Goal: Task Accomplishment & Management: Use online tool/utility

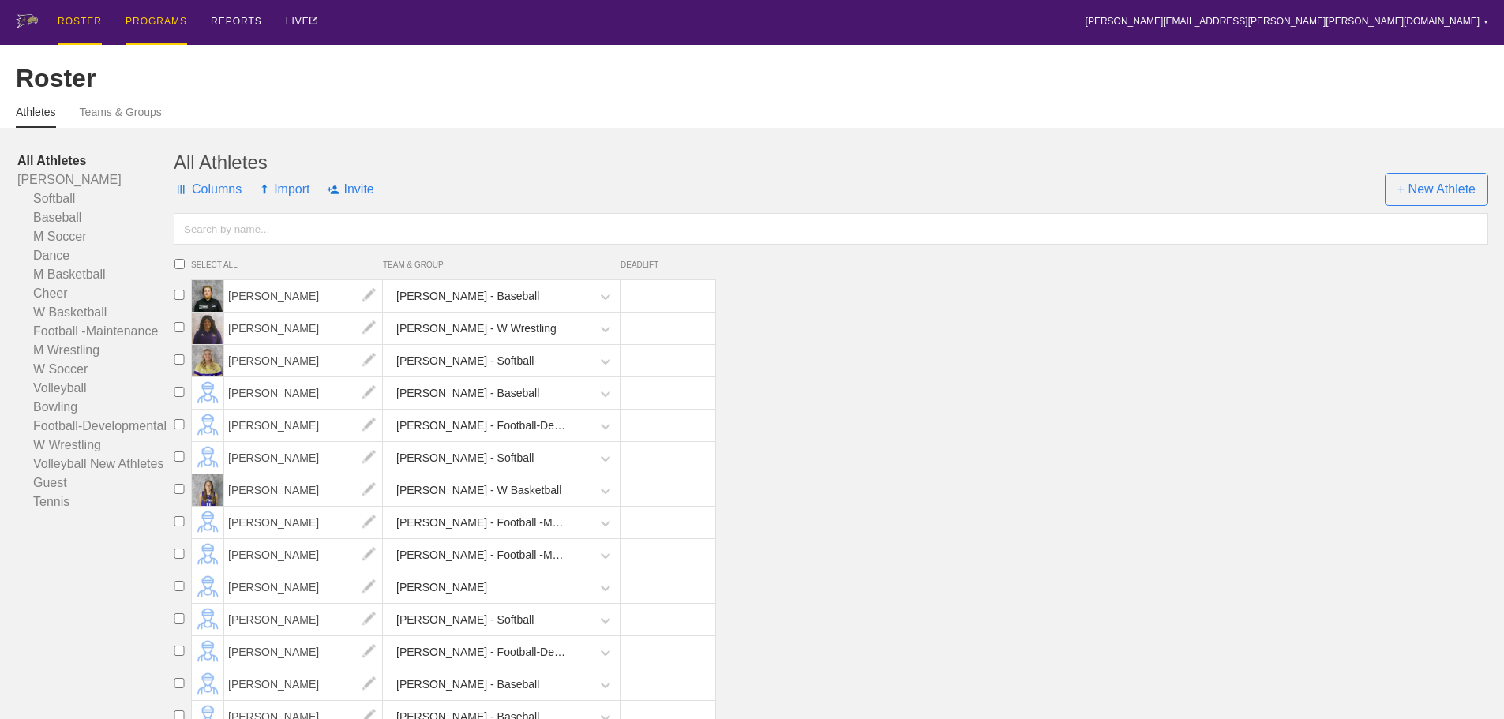
click at [182, 22] on div "PROGRAMS" at bounding box center [157, 22] width 62 height 45
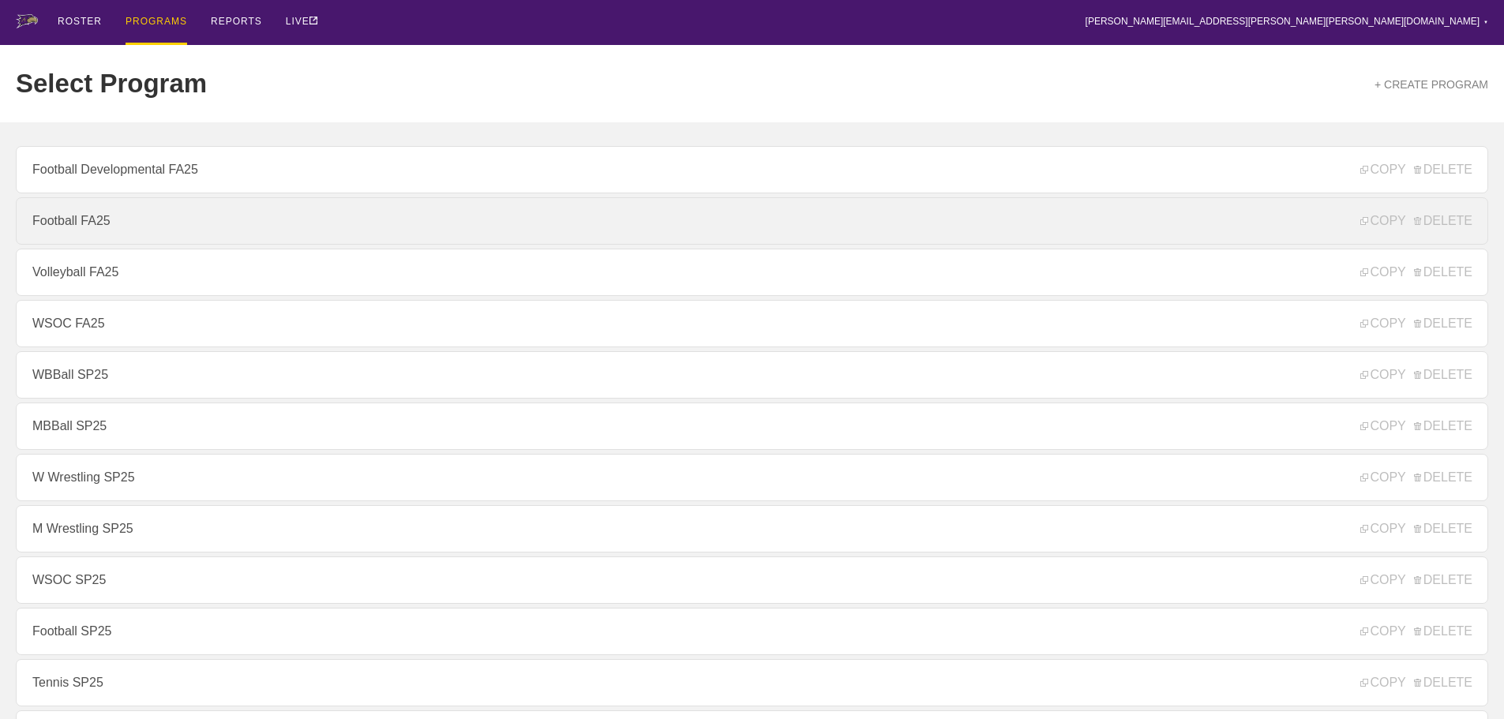
click at [90, 227] on link "Football FA25" at bounding box center [752, 220] width 1473 height 47
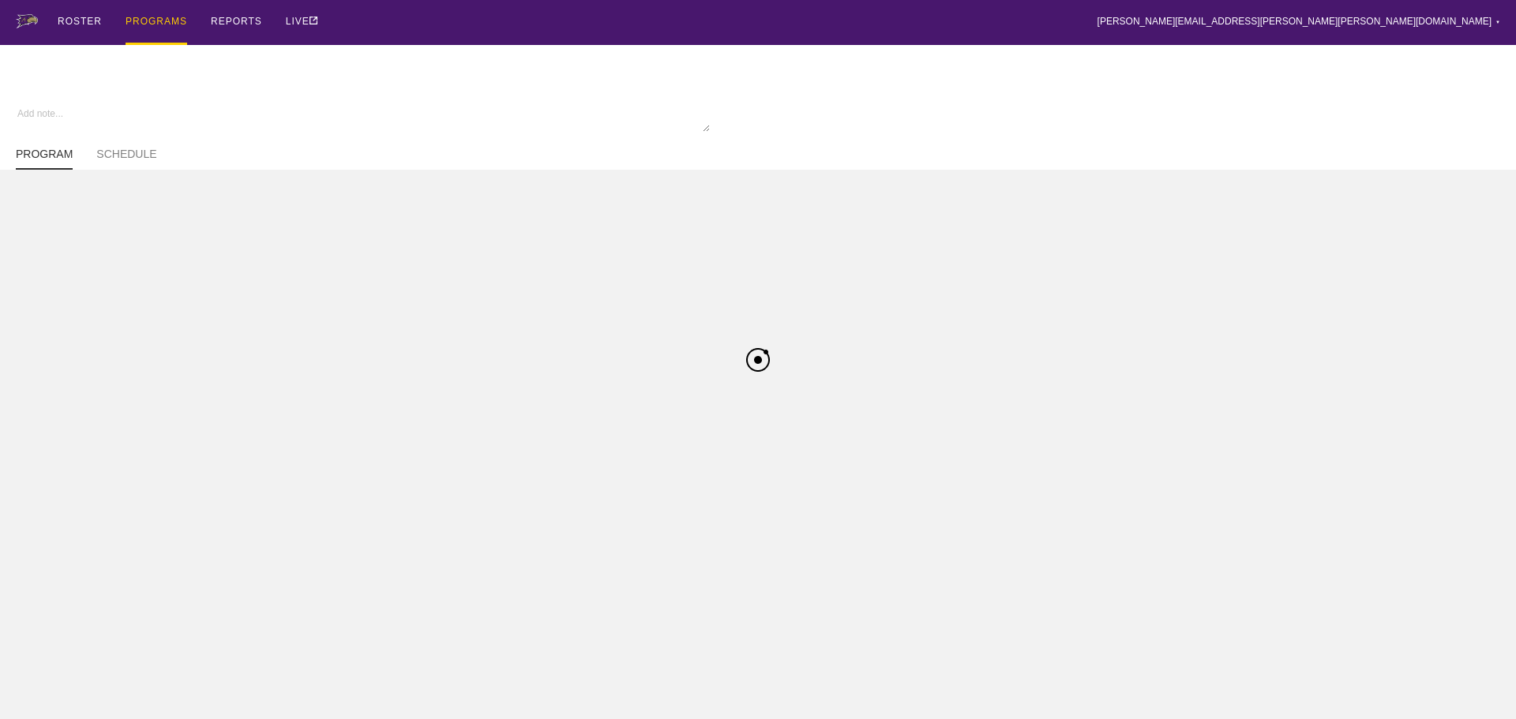
type textarea "x"
type input "Football FA25"
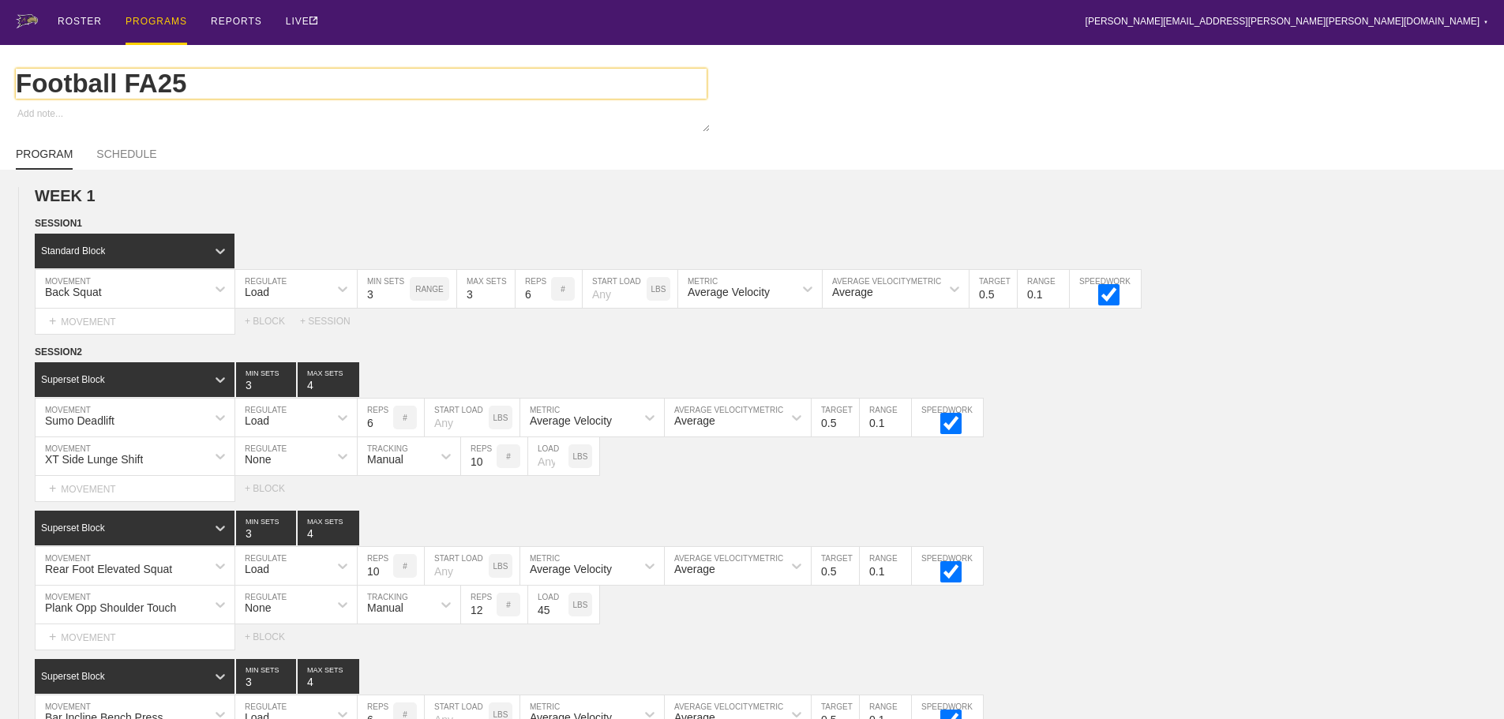
click at [124, 88] on input "Football FA25" at bounding box center [361, 84] width 691 height 30
type textarea "x"
type input "Football FA25"
type textarea "x"
type input "Football MFA25"
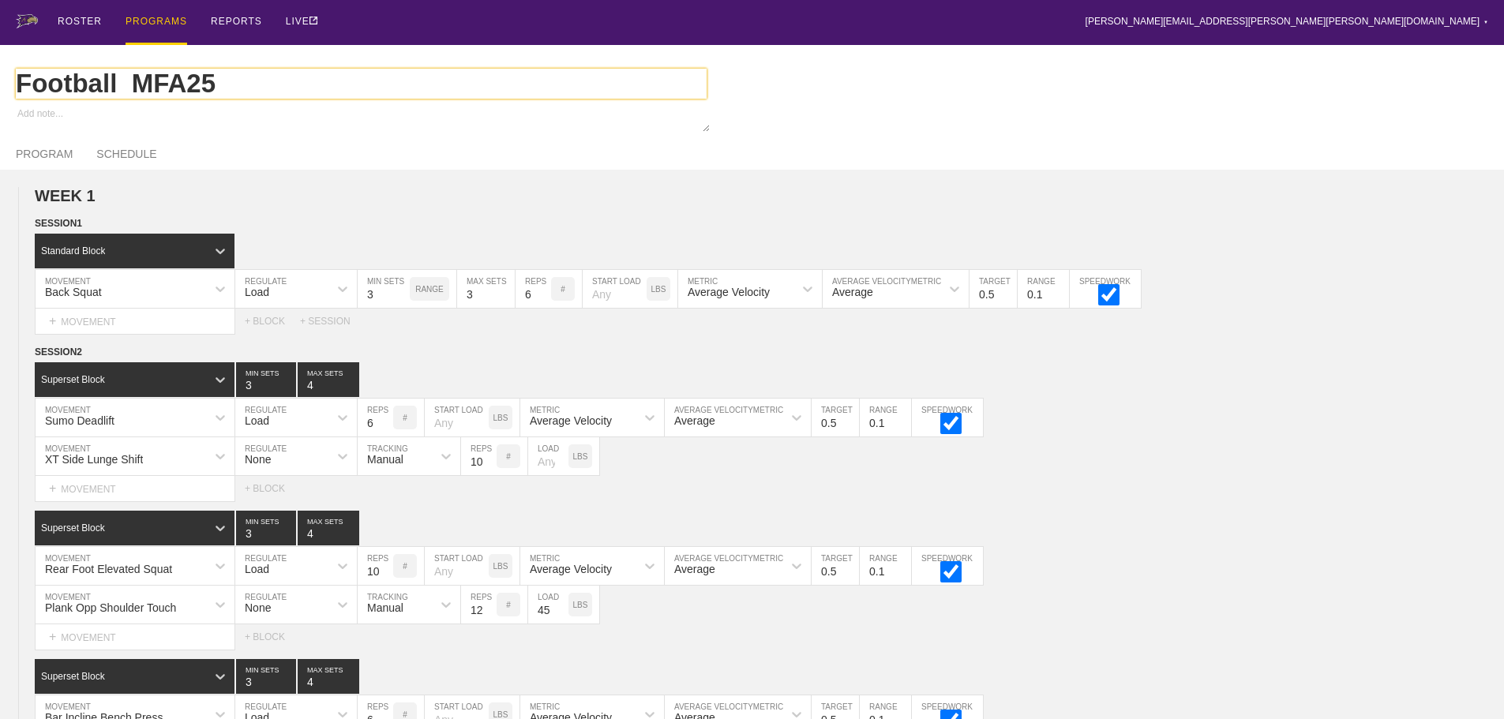
type textarea "x"
type input "Football FA25"
type textarea "x"
type input "Football FA25"
type textarea "x"
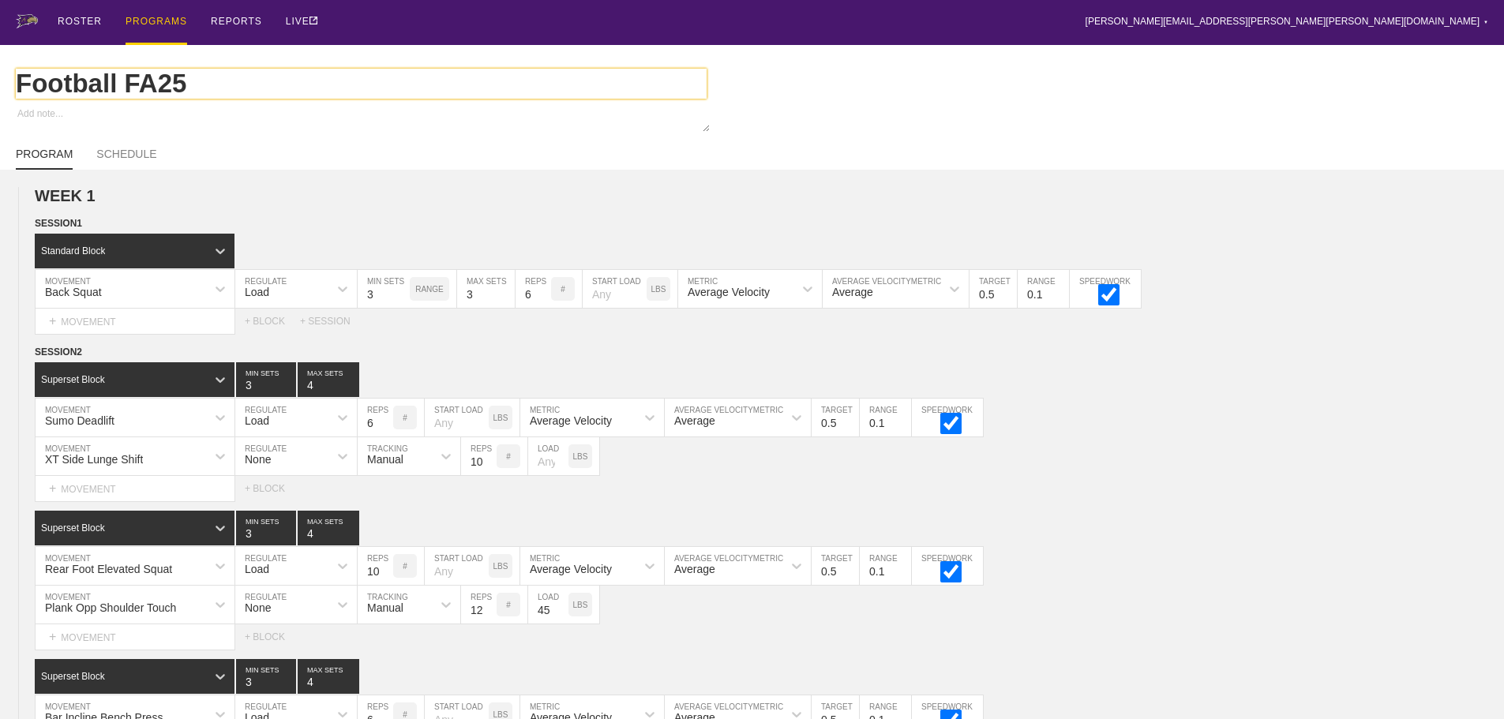
type input "Football MFA25"
type textarea "x"
type input "Football MaFA25"
type textarea "x"
type input "Football MaiFA25"
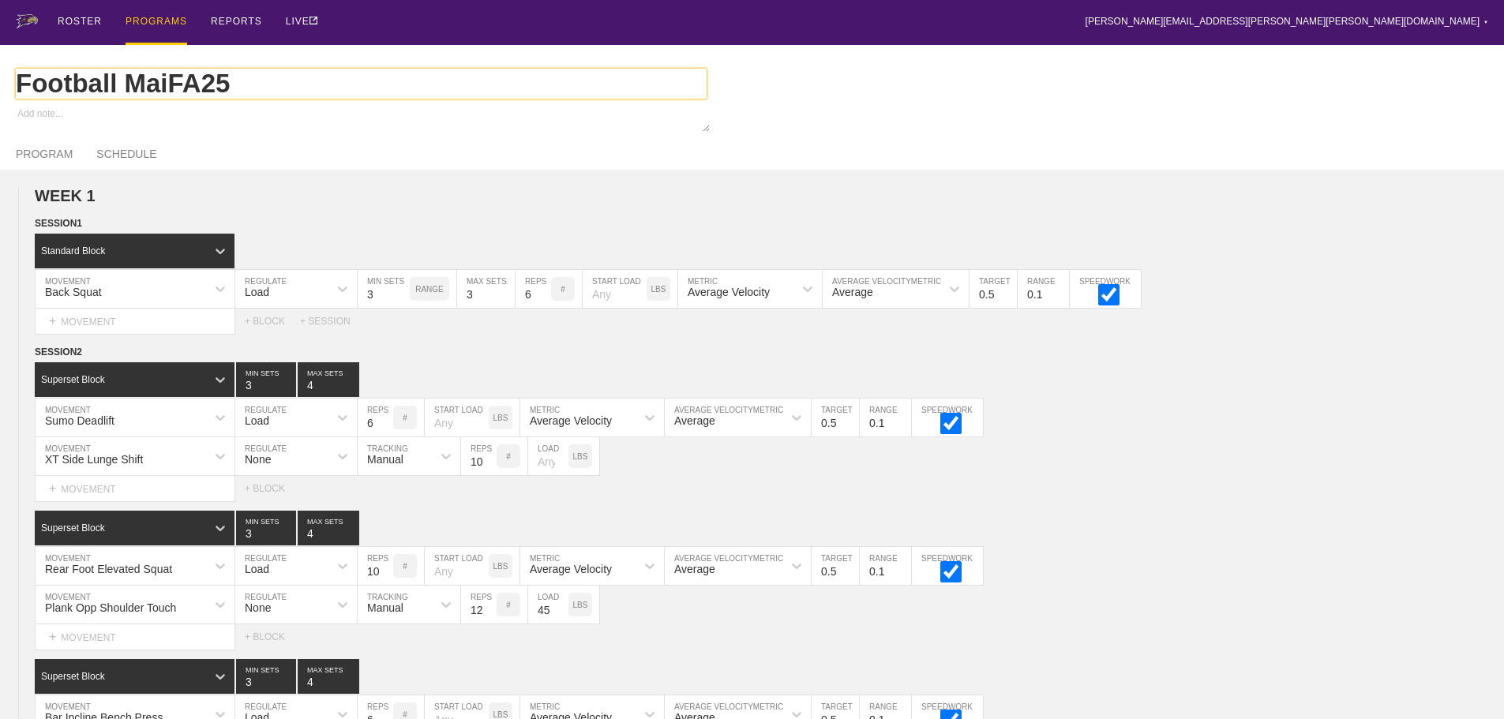
type textarea "x"
type input "Football MainFA25"
type textarea "x"
type input "Football MaintFA25"
type textarea "x"
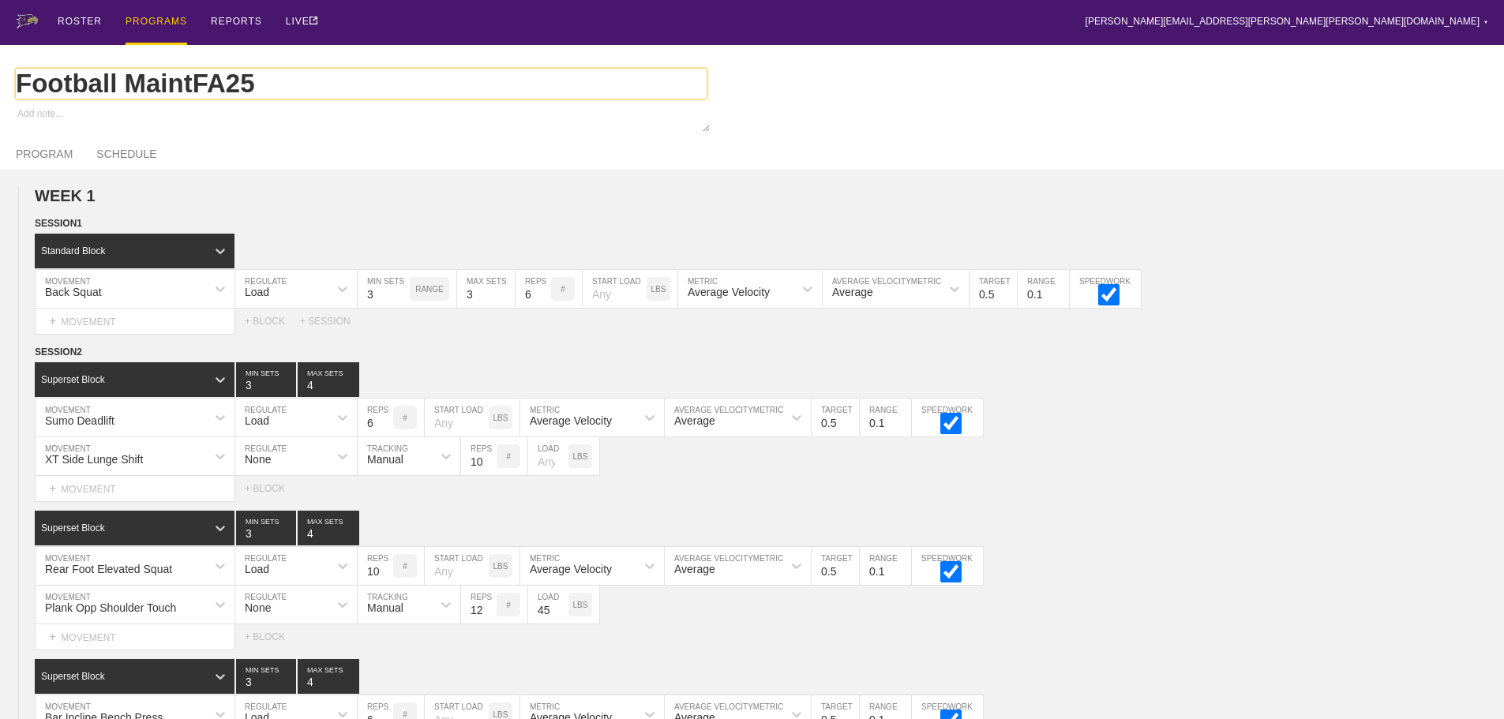
type input "Football MainteFA25"
type textarea "x"
type input "Football MaintenFA25"
type textarea "x"
type input "Football MaintenaFA25"
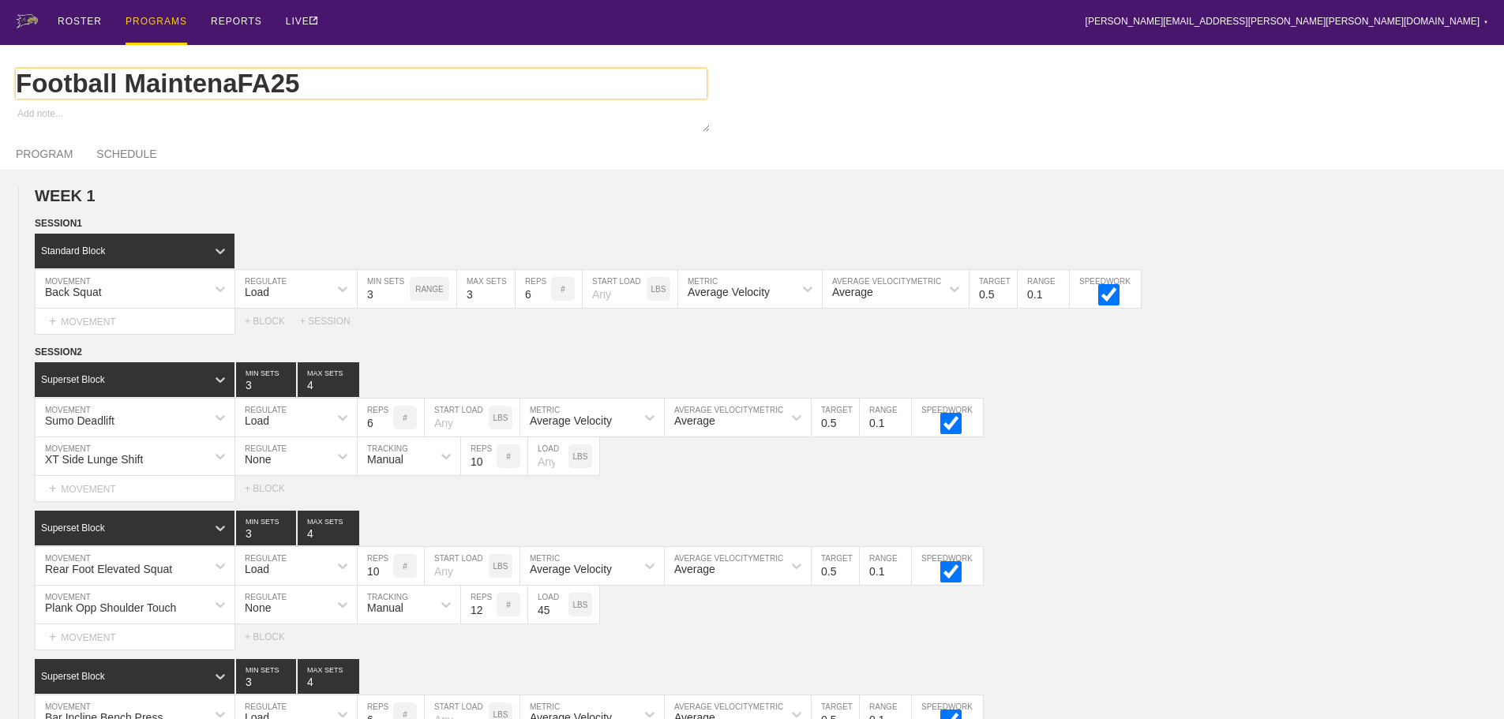
type textarea "x"
type input "Football MaintenanFA25"
type textarea "x"
type input "Football MaintenanceFA25"
type textarea "x"
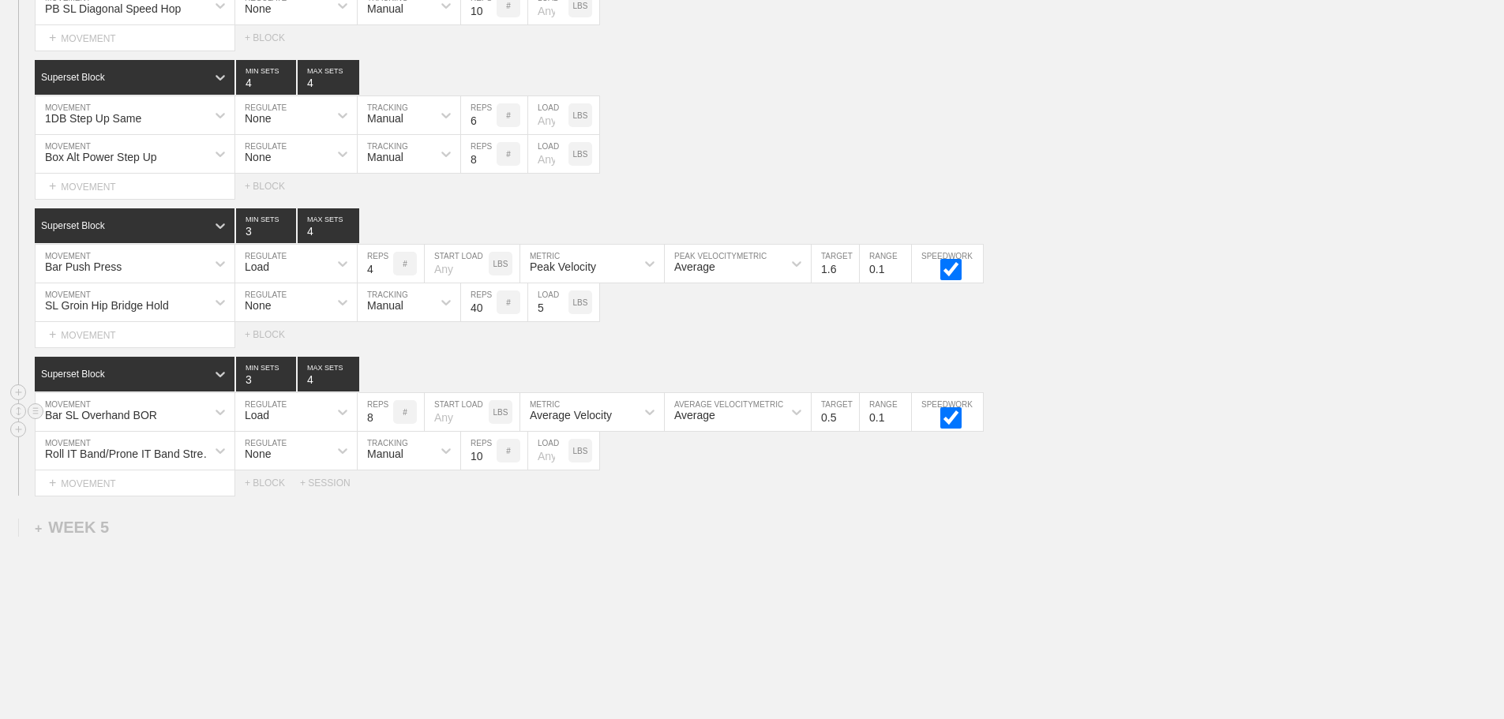
scroll to position [4413, 0]
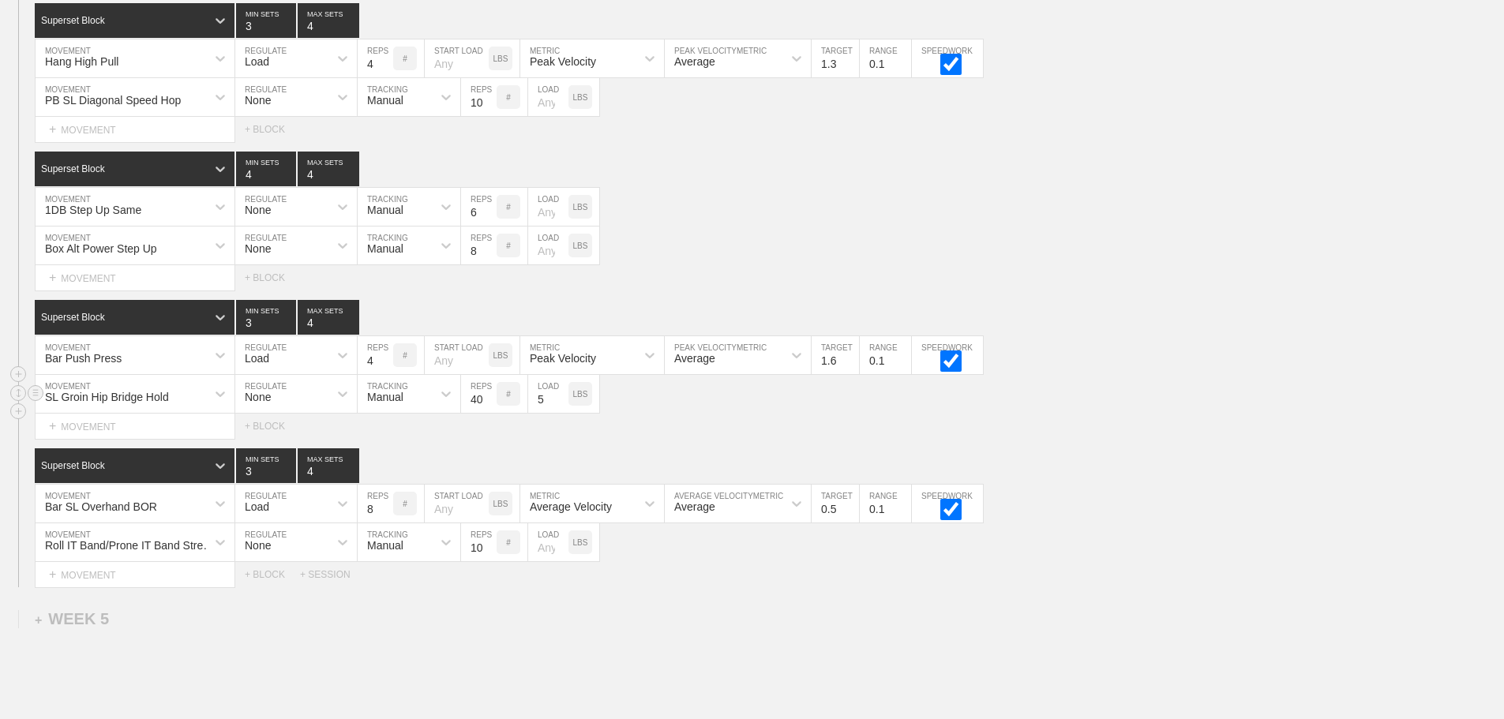
type input "Football Maintenance FA25"
click at [99, 403] on div "SL Groin Hip Bridge Hold" at bounding box center [107, 397] width 124 height 13
type input "MB Torso"
click at [119, 444] on div "MB Torso Toss" at bounding box center [135, 435] width 199 height 27
click at [476, 413] on input "40" at bounding box center [479, 394] width 36 height 38
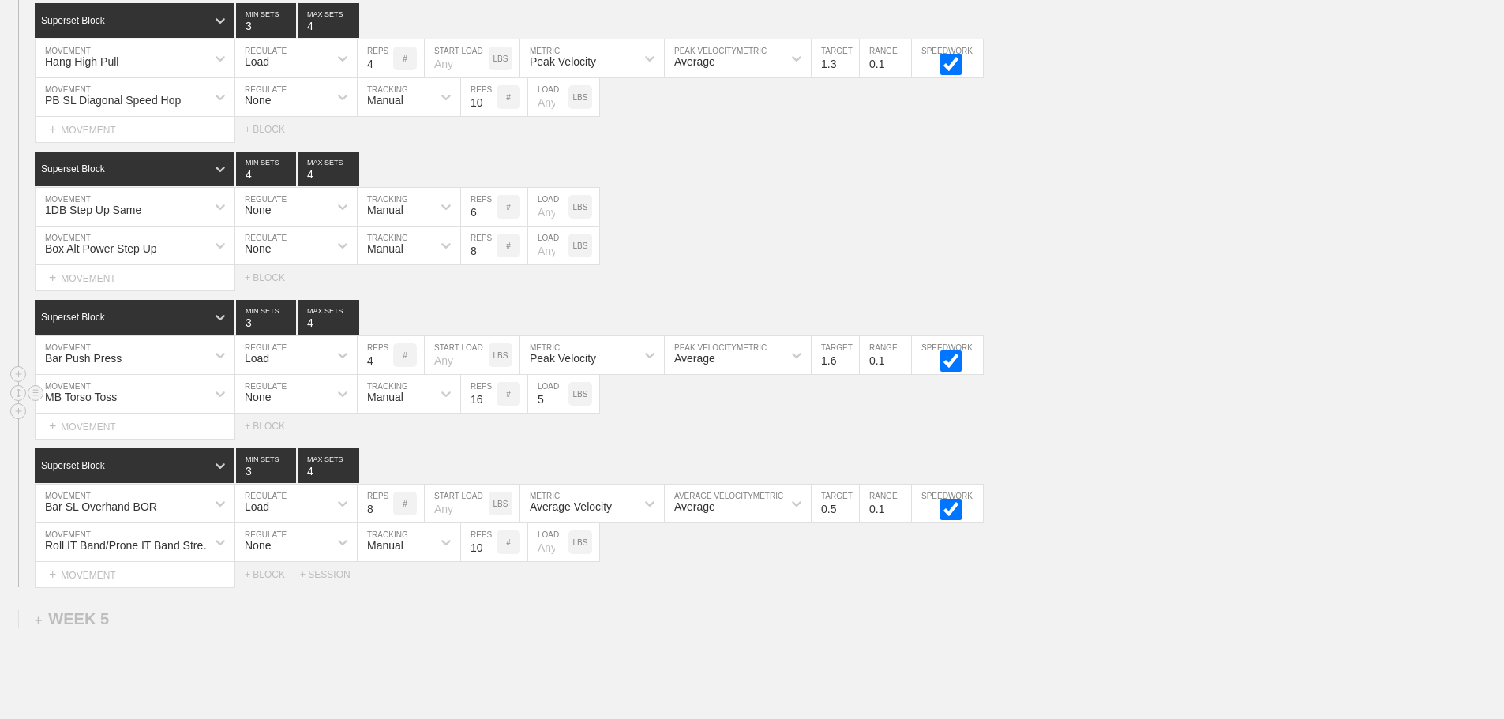
type input "16"
click at [540, 409] on input "5" at bounding box center [548, 394] width 40 height 38
click at [1114, 414] on div "MB Torso Toss MOVEMENT None REGULATE Manual TRACKING 16 REPS # LOAD LBS" at bounding box center [752, 394] width 1504 height 39
click at [366, 73] on input "4" at bounding box center [376, 58] width 36 height 38
type input "3"
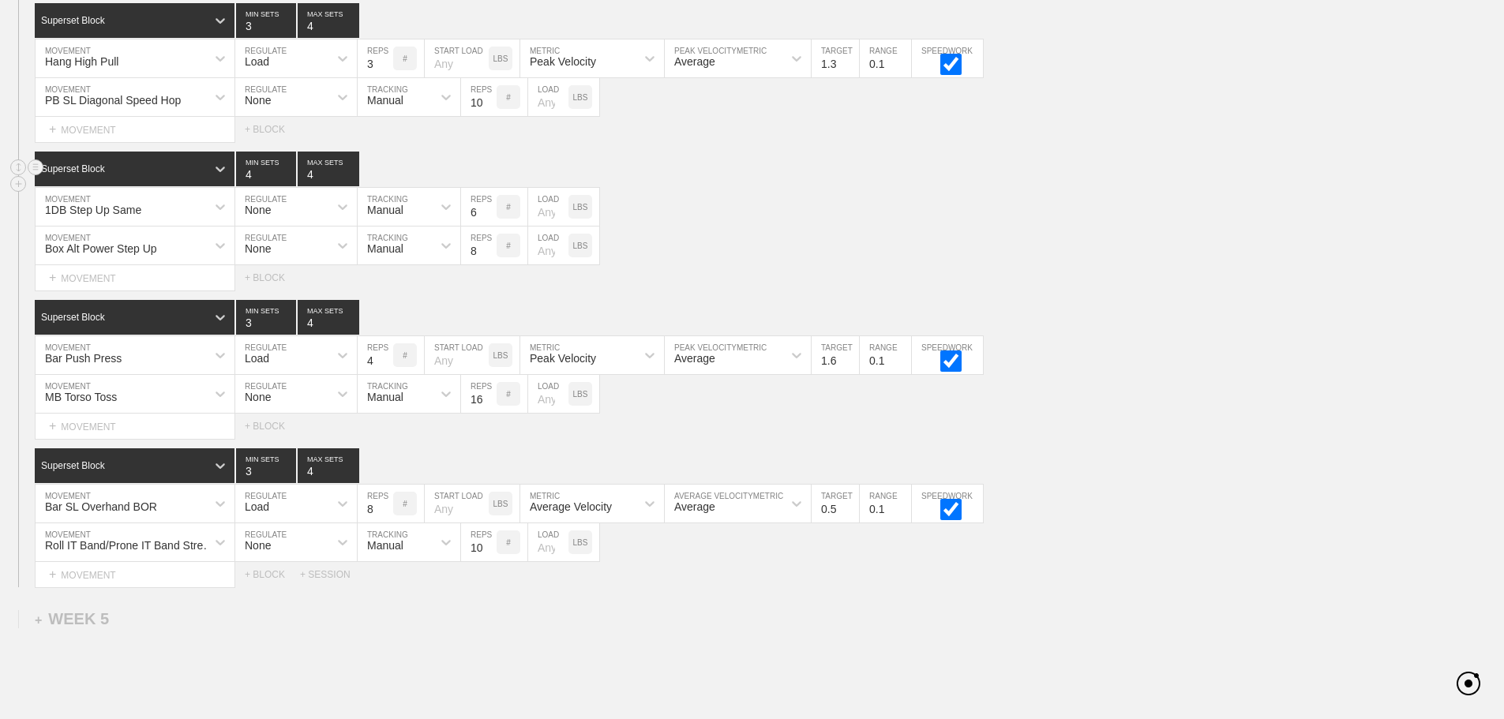
click at [727, 176] on div "Superset Block 4 MIN SETS 4 MAX SETS" at bounding box center [769, 169] width 1469 height 35
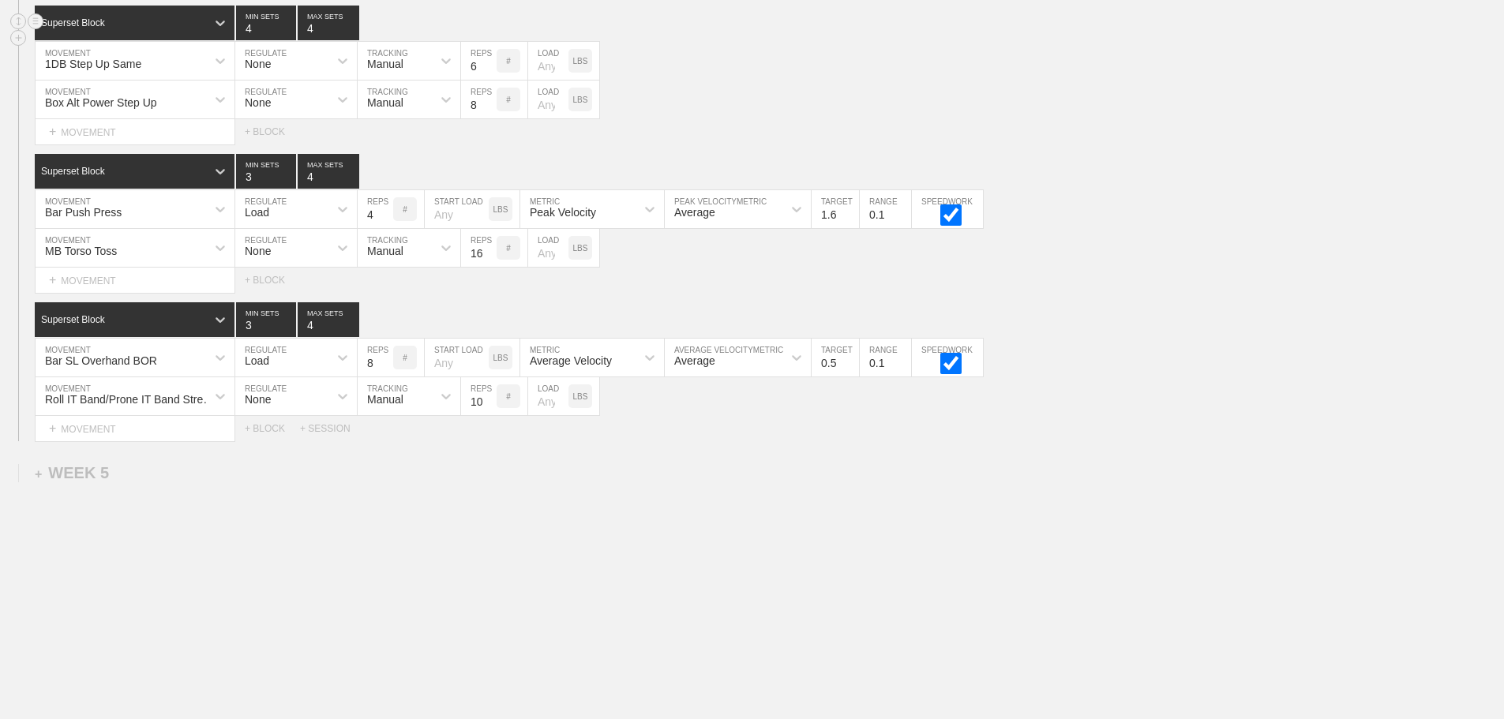
scroll to position [4571, 0]
click at [827, 362] on input "0.5" at bounding box center [835, 358] width 47 height 38
type input "0.3"
click at [1007, 304] on div "Superset Block 3 MIN SETS 4 MAX SETS" at bounding box center [769, 319] width 1469 height 35
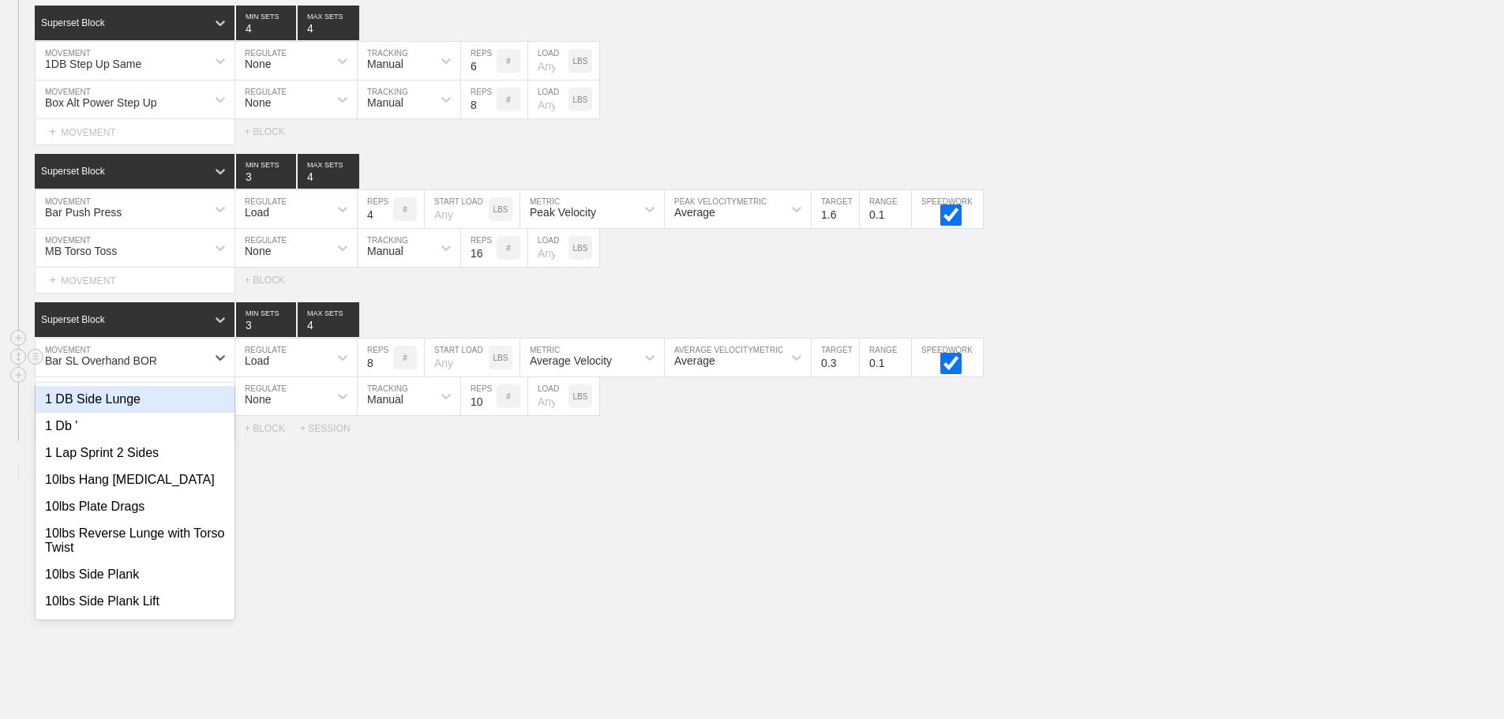
click at [145, 370] on div "Bar SL Overhand BOR" at bounding box center [121, 357] width 171 height 27
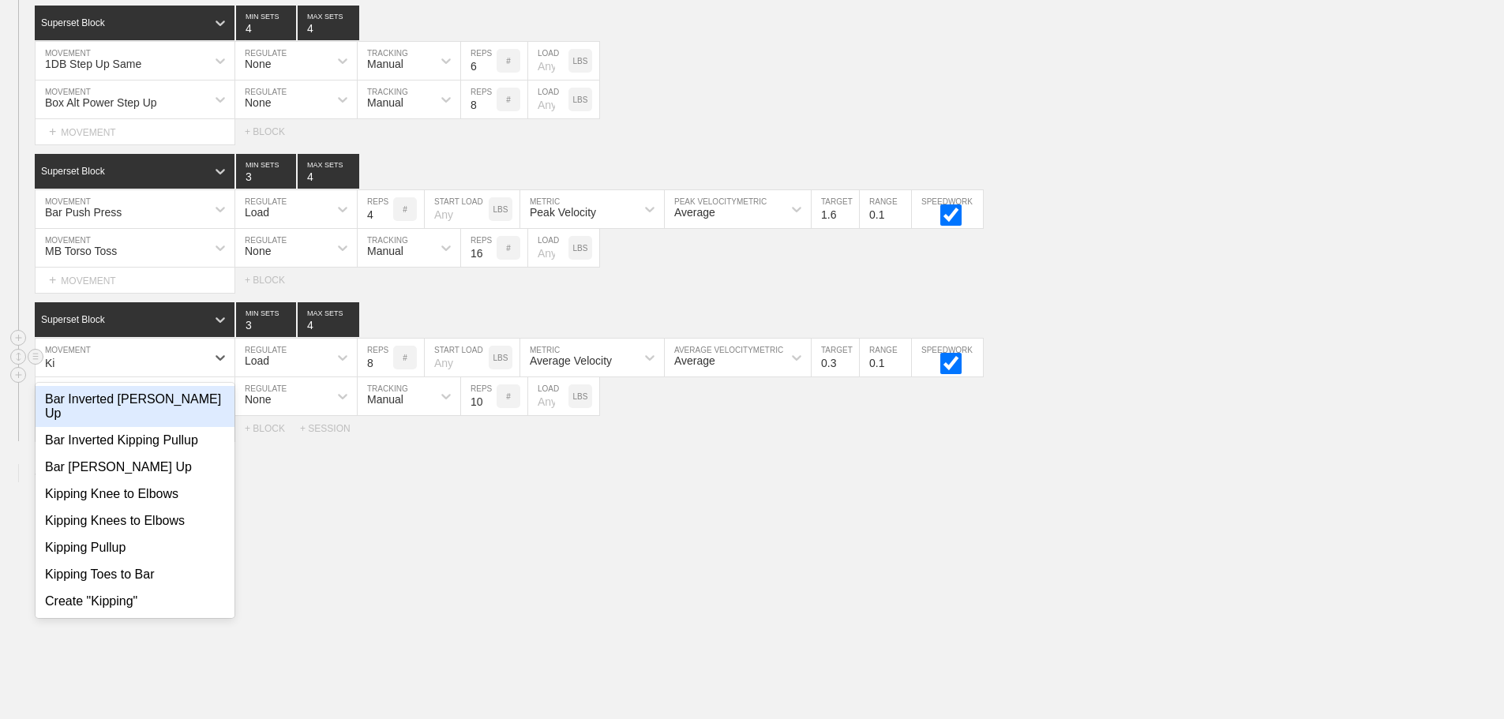
type input "K"
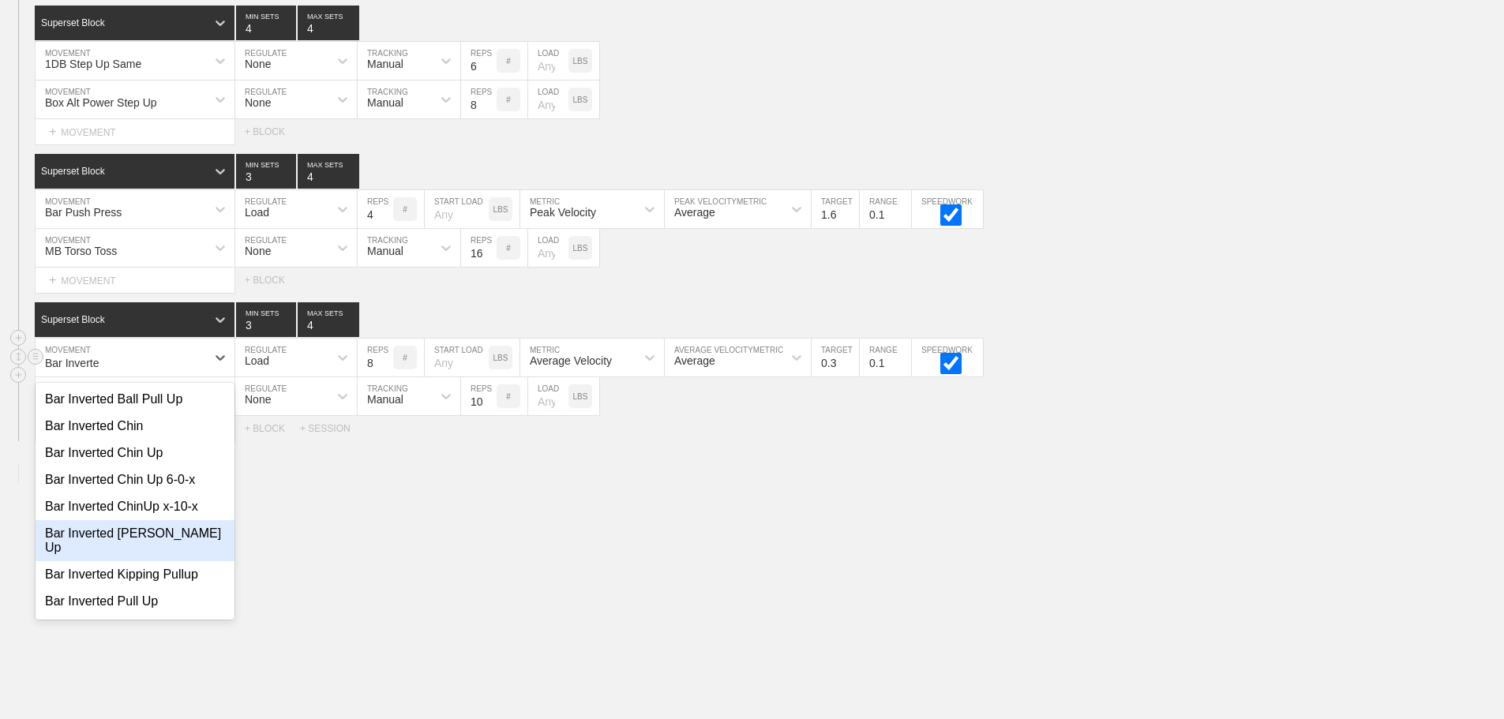
type input "Bar Inverted"
click at [157, 561] on div "Bar Inverted Kipping Pullup" at bounding box center [135, 574] width 199 height 27
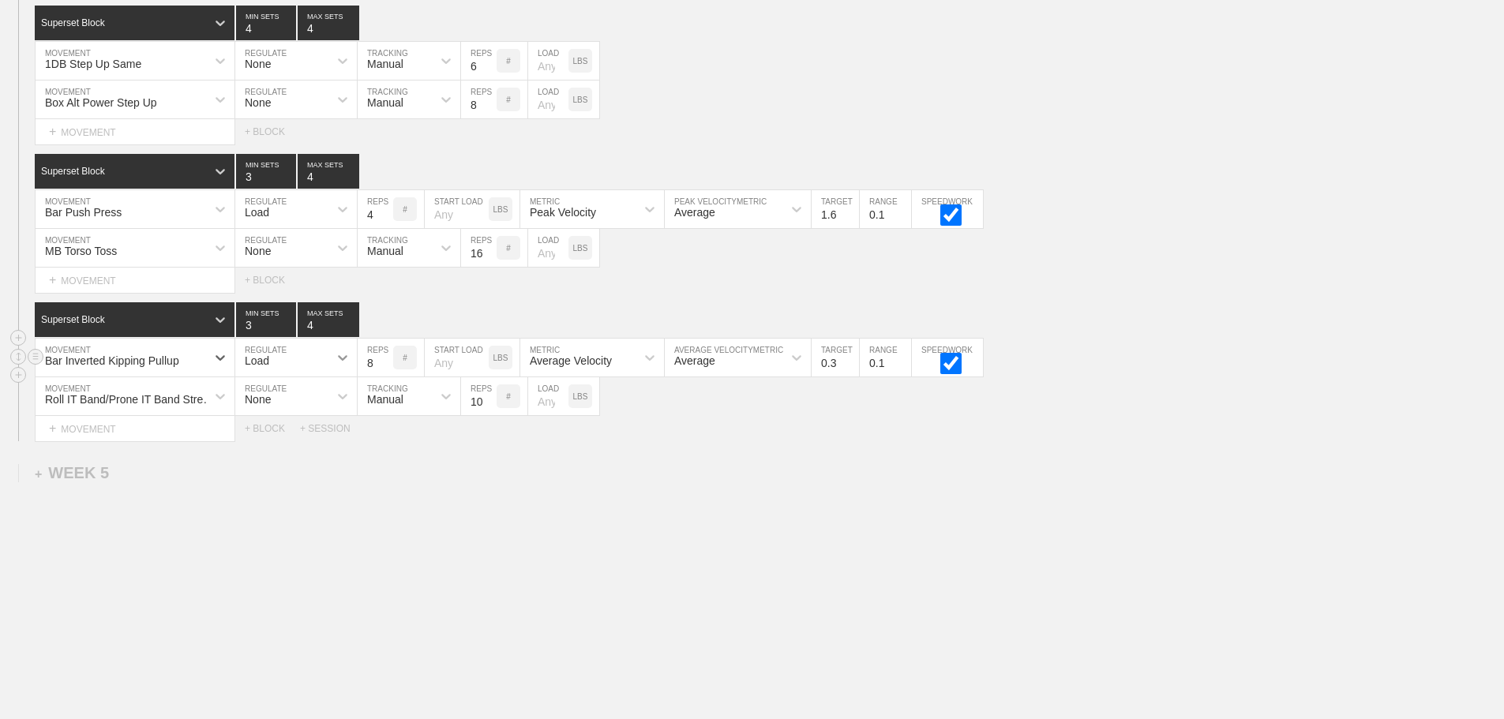
click at [329, 359] on div at bounding box center [342, 357] width 28 height 28
click at [316, 400] on div "None" at bounding box center [296, 399] width 122 height 27
click at [249, 332] on input "3" at bounding box center [266, 319] width 60 height 35
type input "4"
click at [704, 104] on div "Box Alt Power Step Up MOVEMENT None REGULATE Manual TRACKING 8 REPS # LOAD LBS" at bounding box center [752, 100] width 1504 height 39
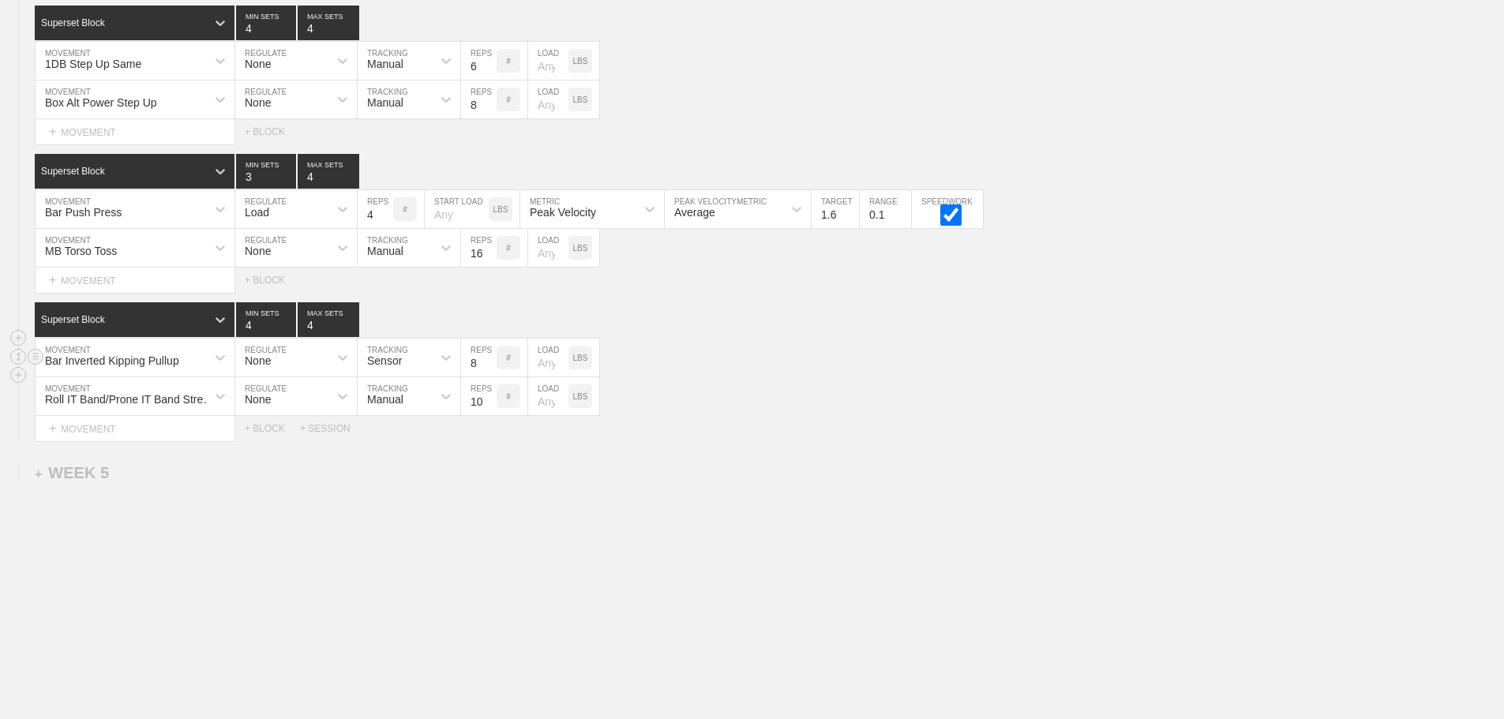
click at [392, 368] on div "Sensor" at bounding box center [395, 357] width 74 height 27
click at [397, 434] on div "Manual" at bounding box center [409, 426] width 103 height 27
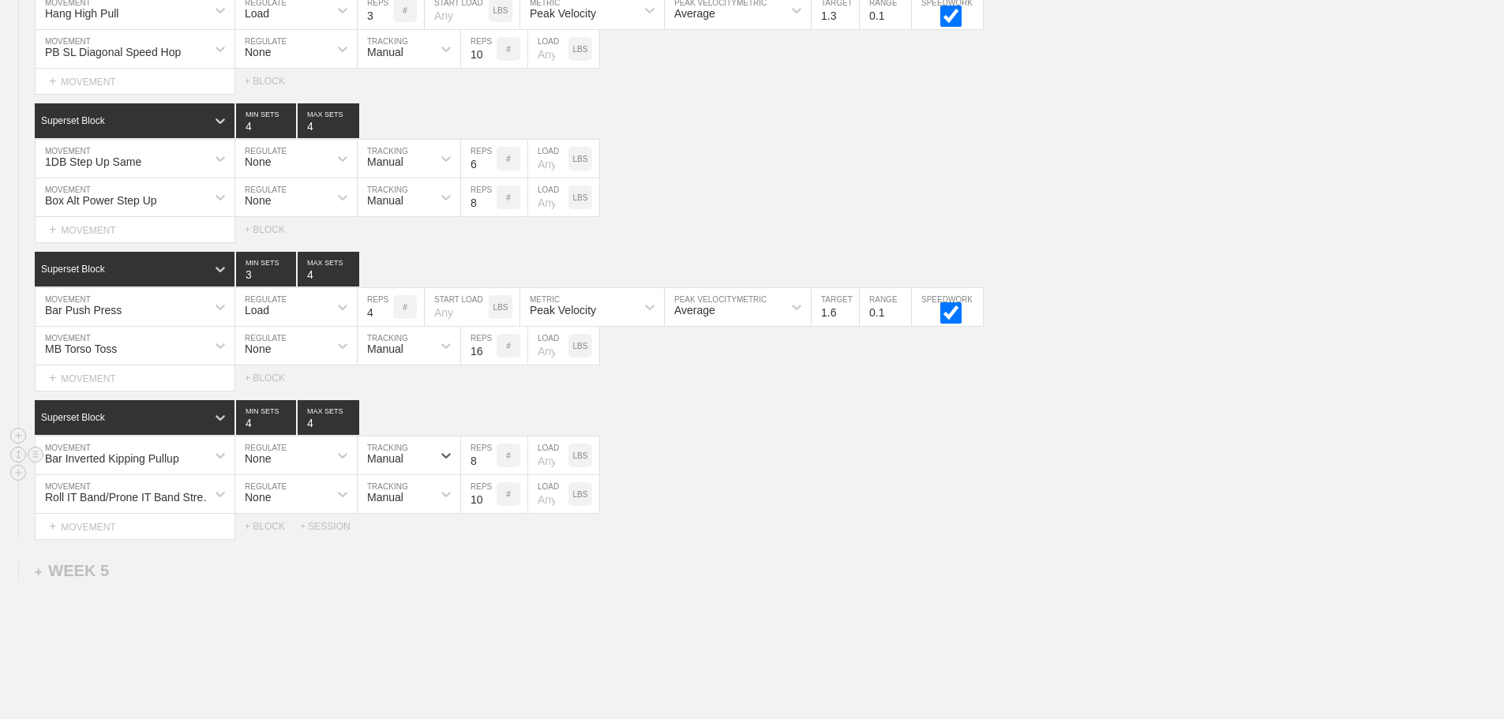
scroll to position [4255, 0]
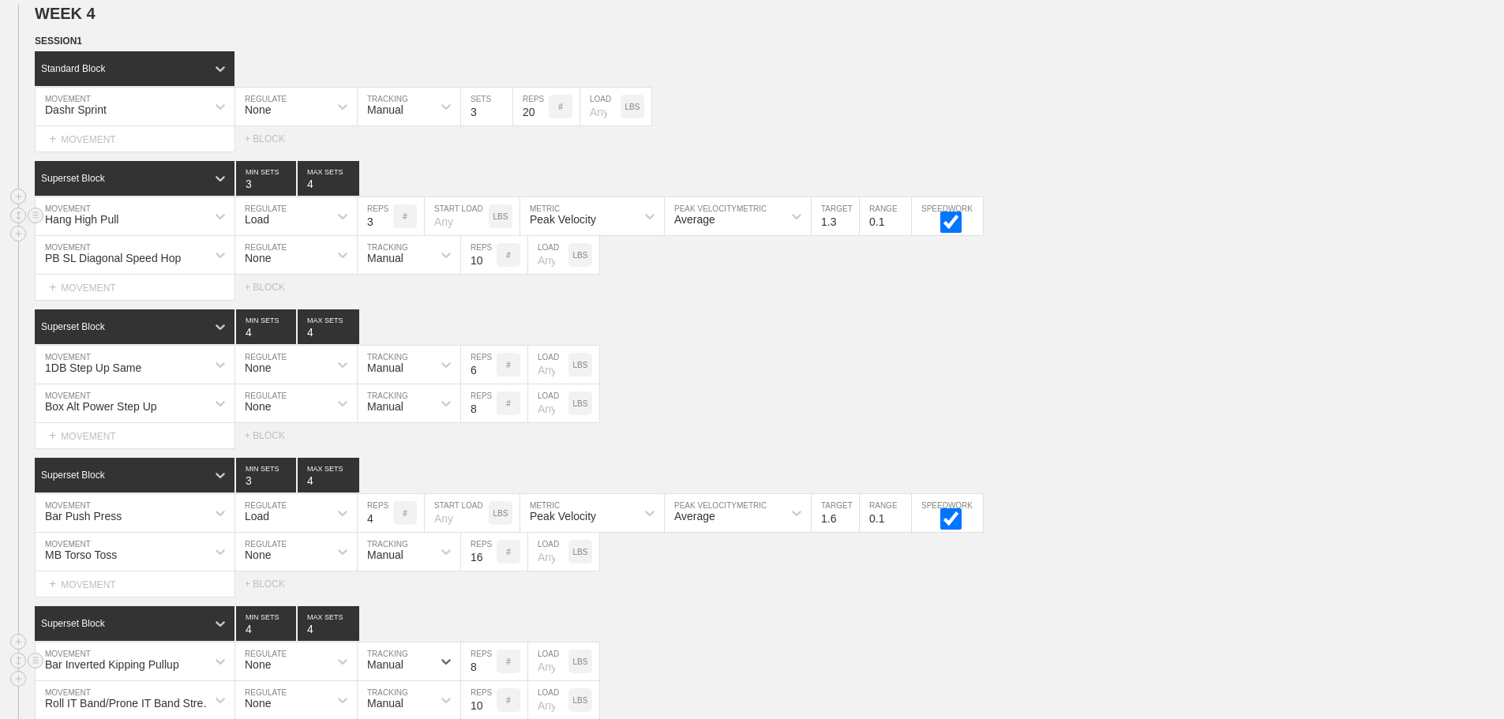
click at [369, 231] on input "3" at bounding box center [376, 216] width 36 height 38
click at [1158, 358] on div "1DB Step Up Same MOVEMENT None REGULATE Manual TRACKING 6 REPS # LOAD LBS" at bounding box center [752, 365] width 1504 height 39
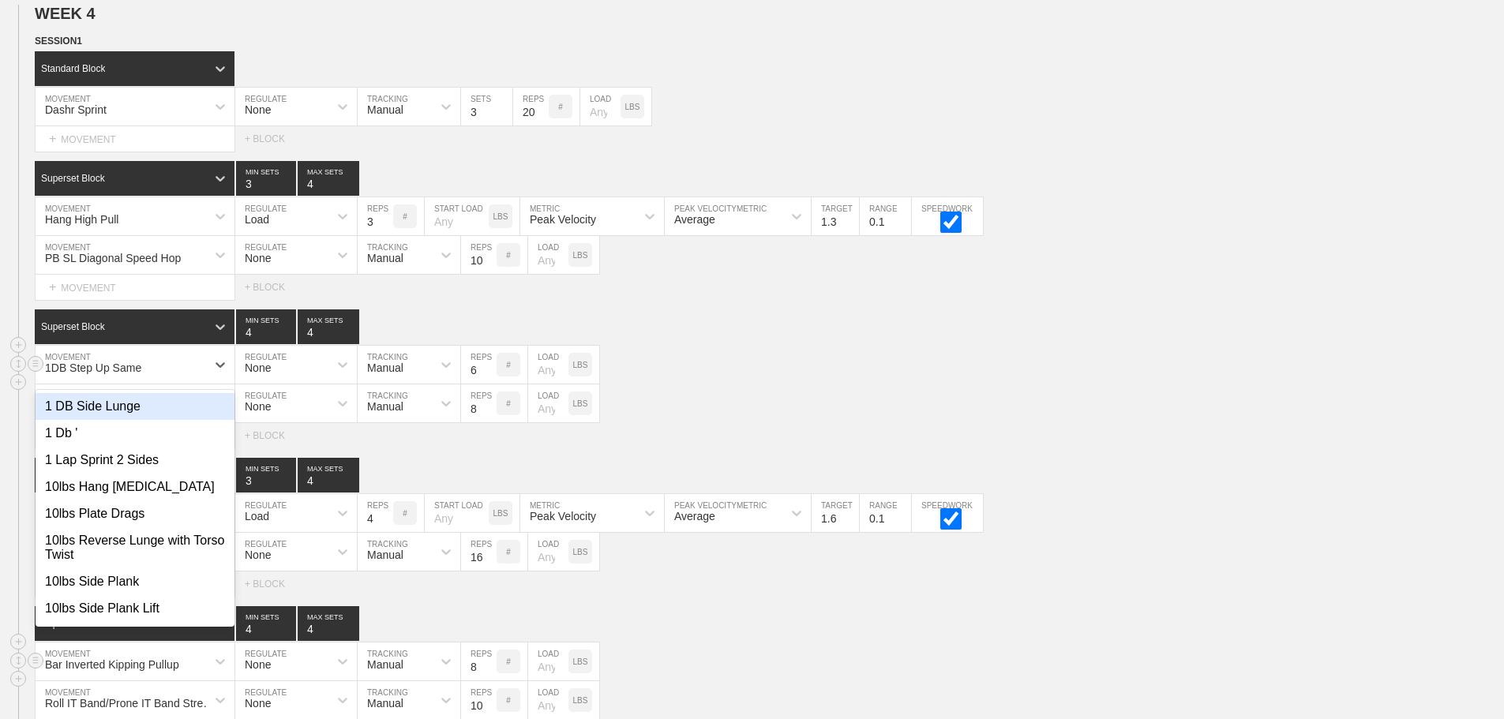
click at [120, 374] on div "1DB Step Up Same" at bounding box center [93, 368] width 96 height 13
click at [837, 437] on div "Select... MOVEMENT + MOVEMENT + BLOCK" at bounding box center [752, 435] width 1504 height 25
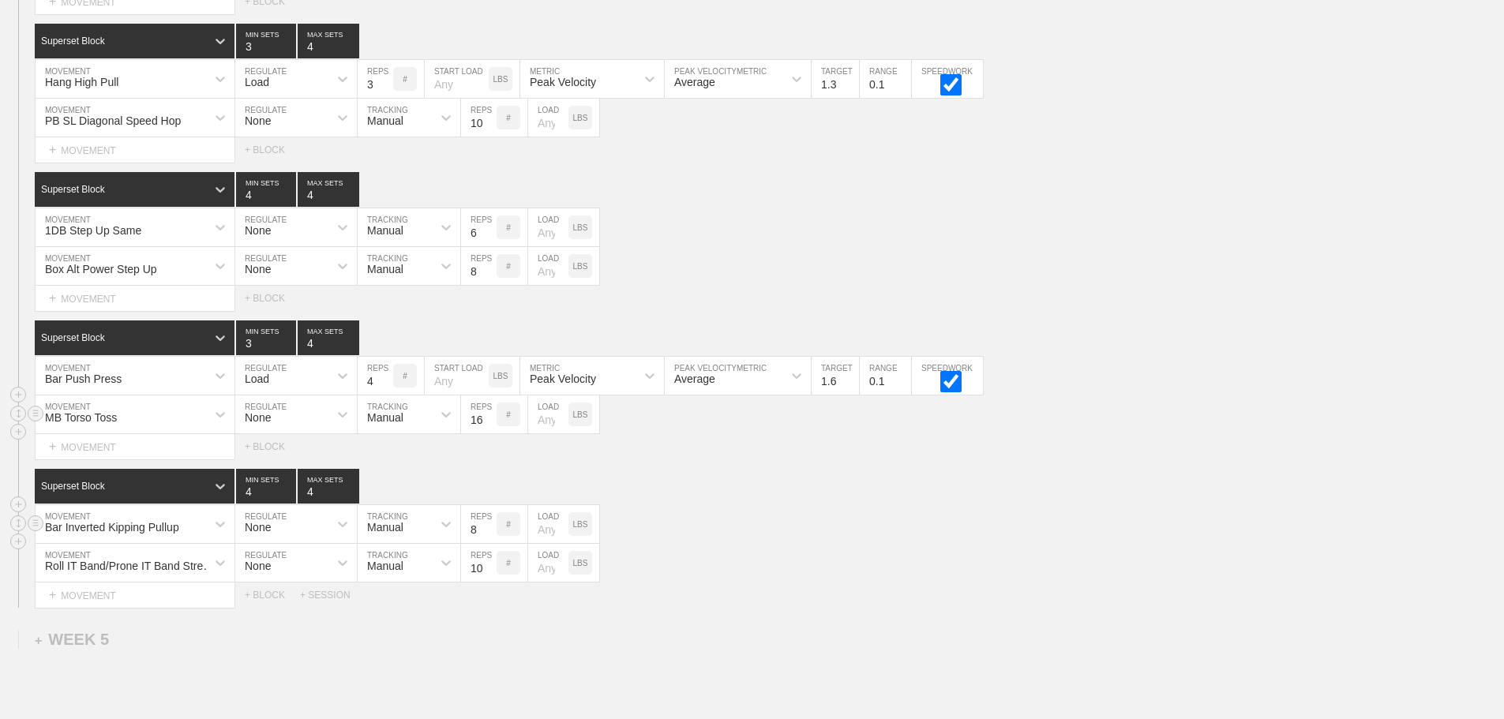
scroll to position [4413, 0]
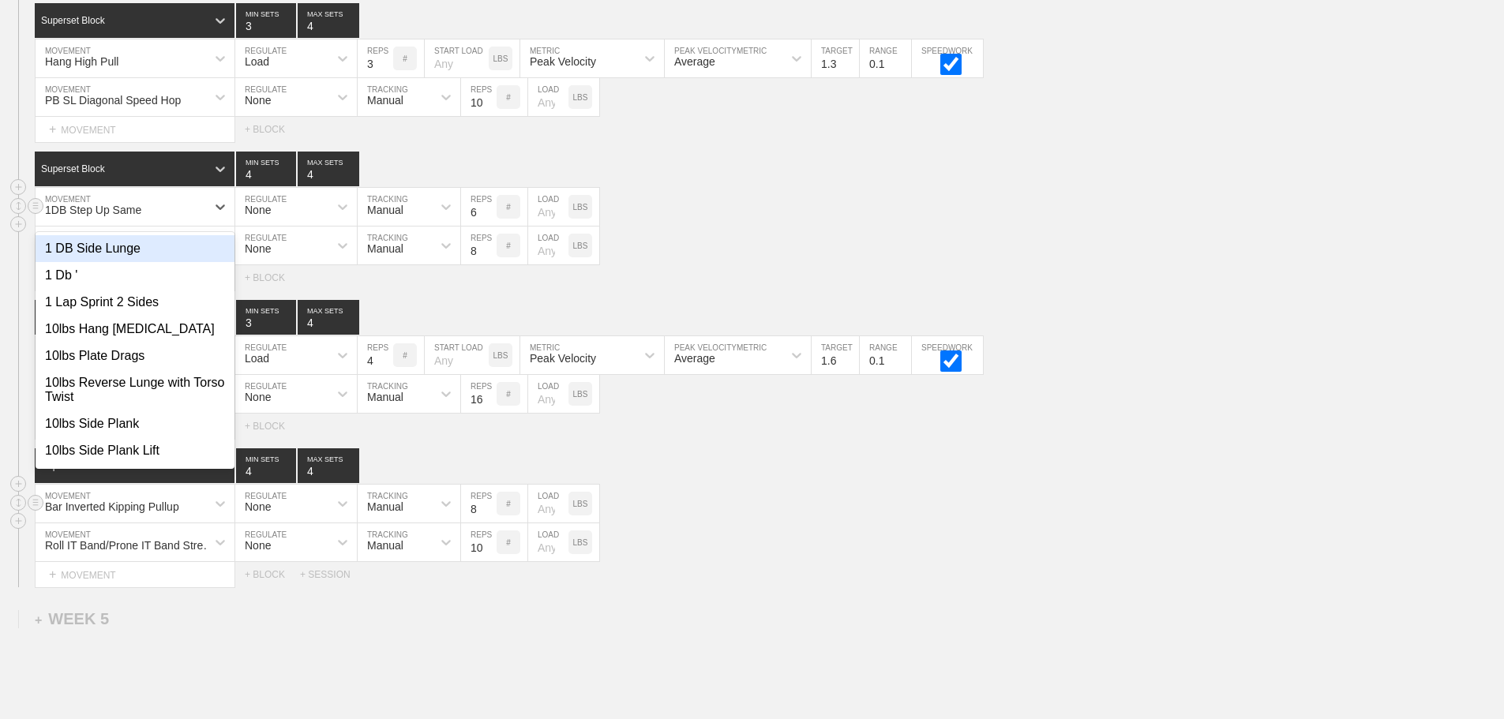
click at [122, 220] on div "1DB Step Up Same" at bounding box center [121, 206] width 171 height 27
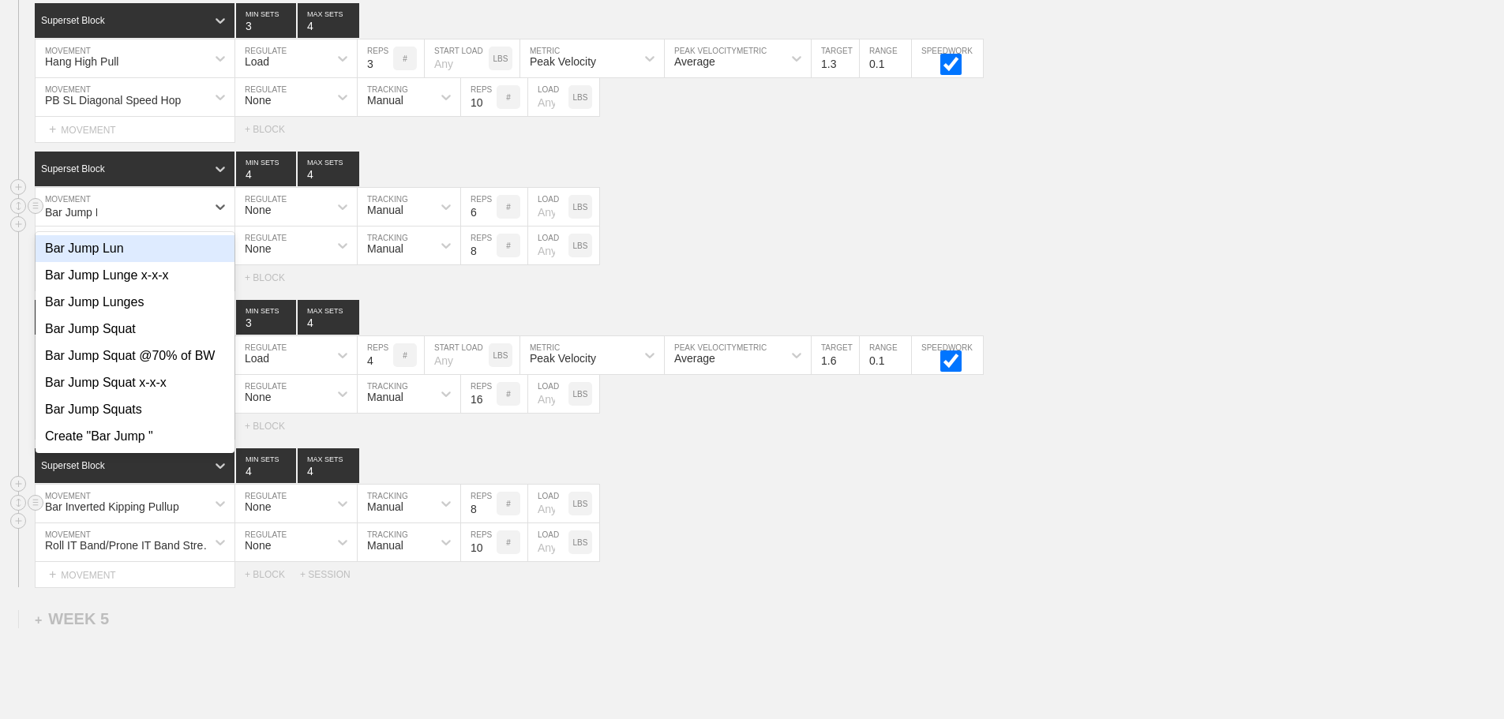
type input "Bar Jump LU"
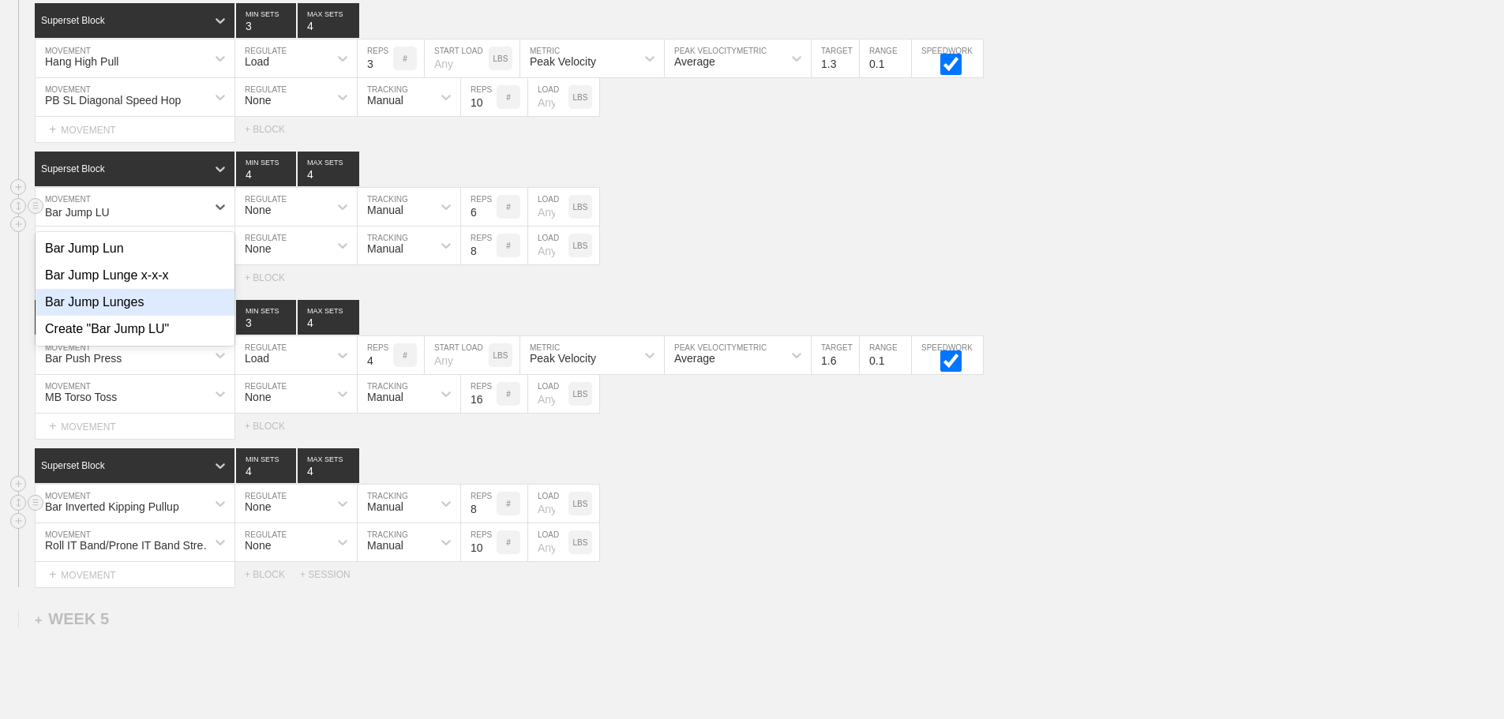
click at [114, 316] on div "Bar Jump Lunges" at bounding box center [135, 302] width 199 height 27
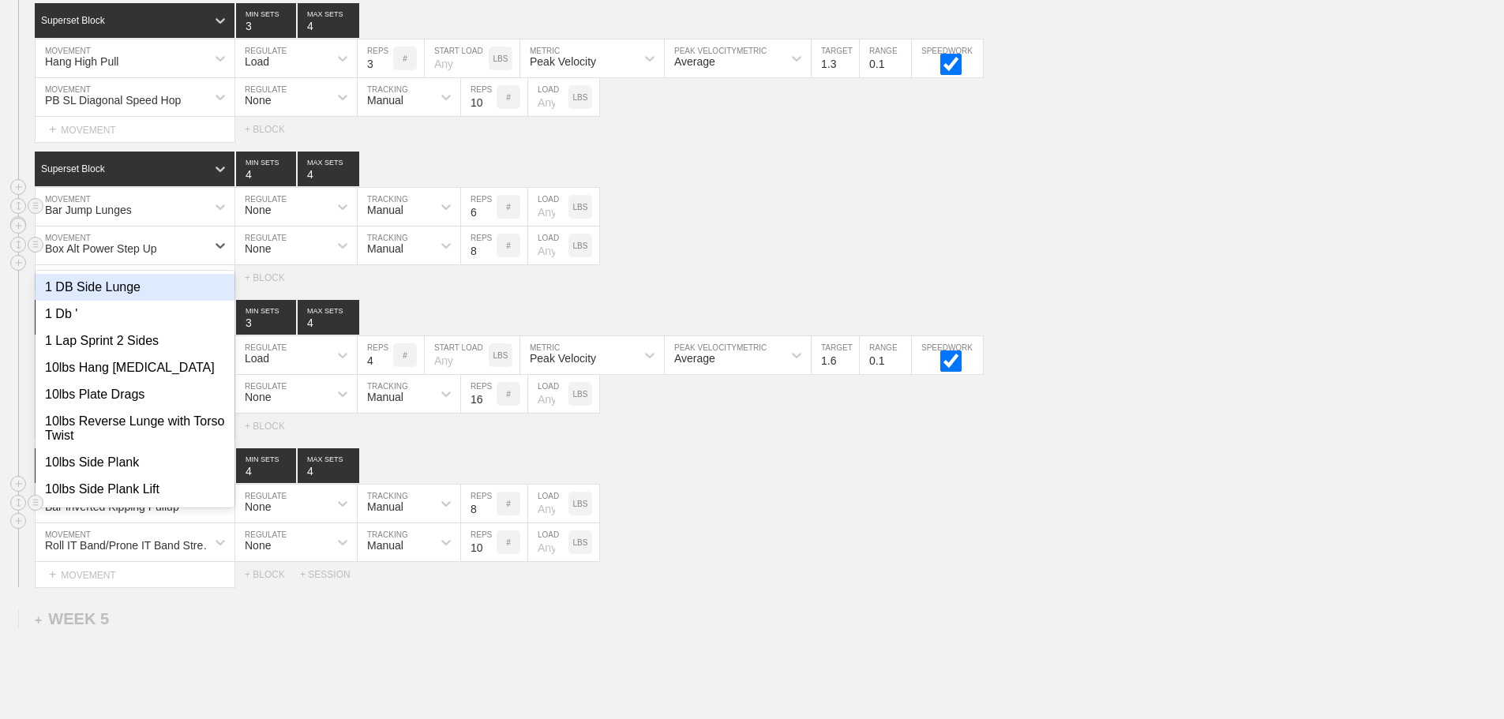
click at [137, 255] on div "Box Alt Power Step Up" at bounding box center [101, 248] width 112 height 13
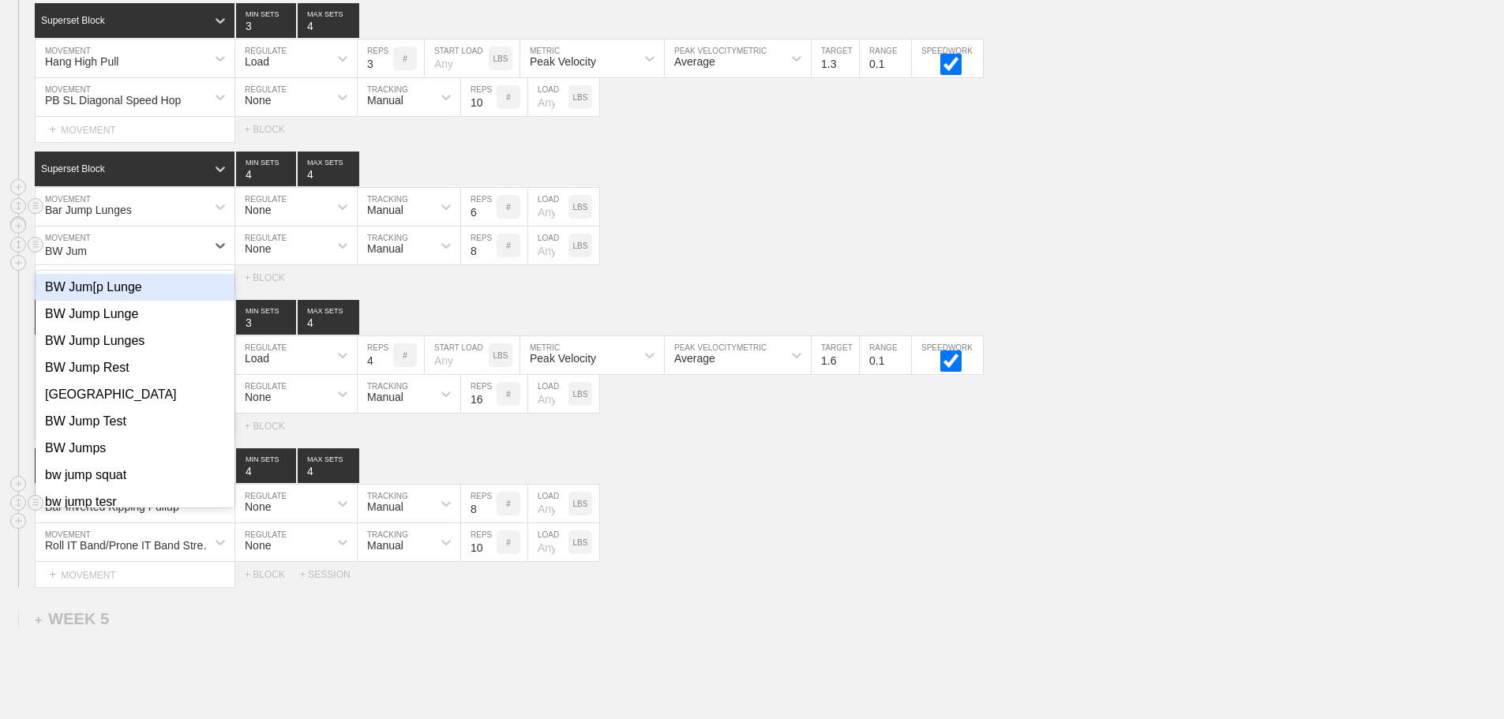
type input "BW Jump"
click at [132, 295] on div "BW Jump Lunge" at bounding box center [135, 287] width 199 height 27
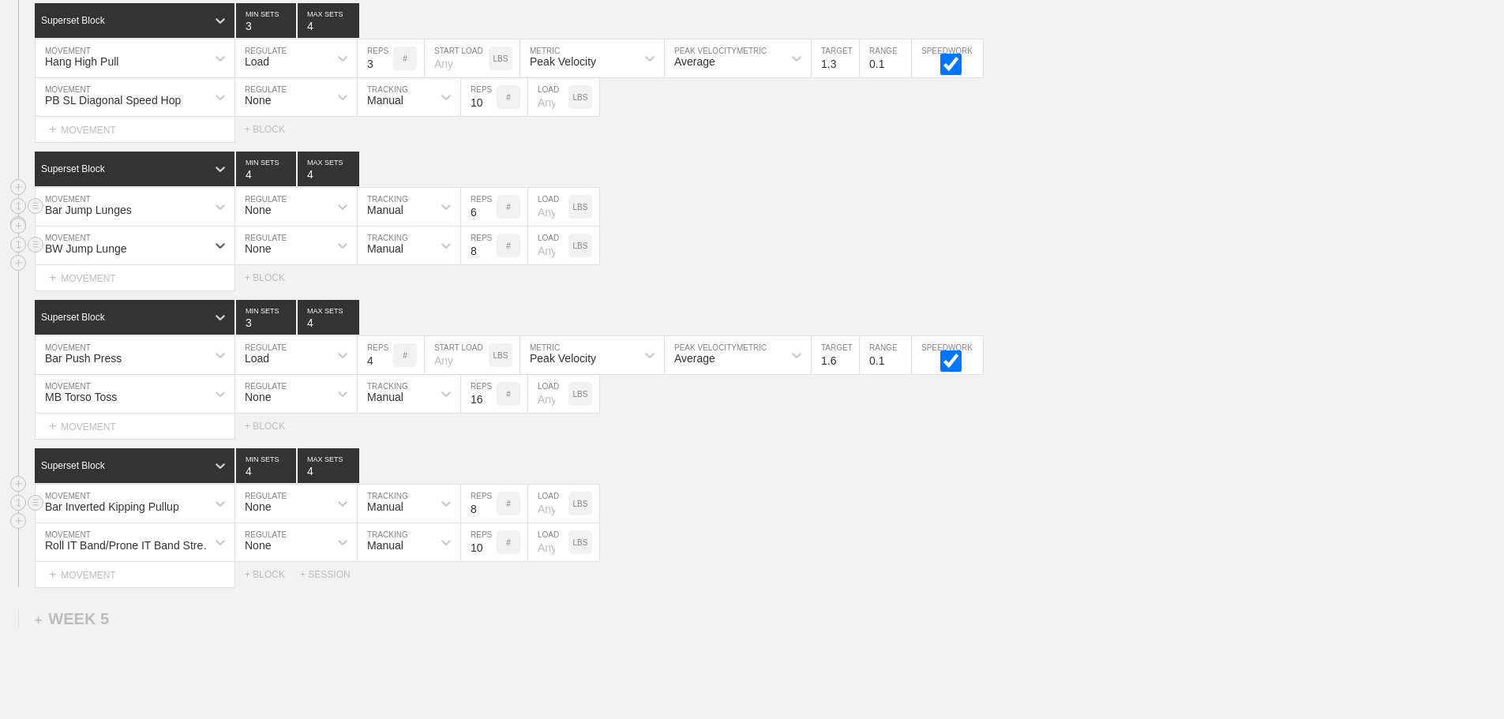
click at [471, 265] on input "8" at bounding box center [479, 246] width 36 height 38
type input "6"
click at [310, 220] on div "None" at bounding box center [281, 206] width 93 height 27
click at [289, 289] on div "Load" at bounding box center [296, 275] width 122 height 27
click at [962, 223] on input "checkbox" at bounding box center [950, 212] width 59 height 21
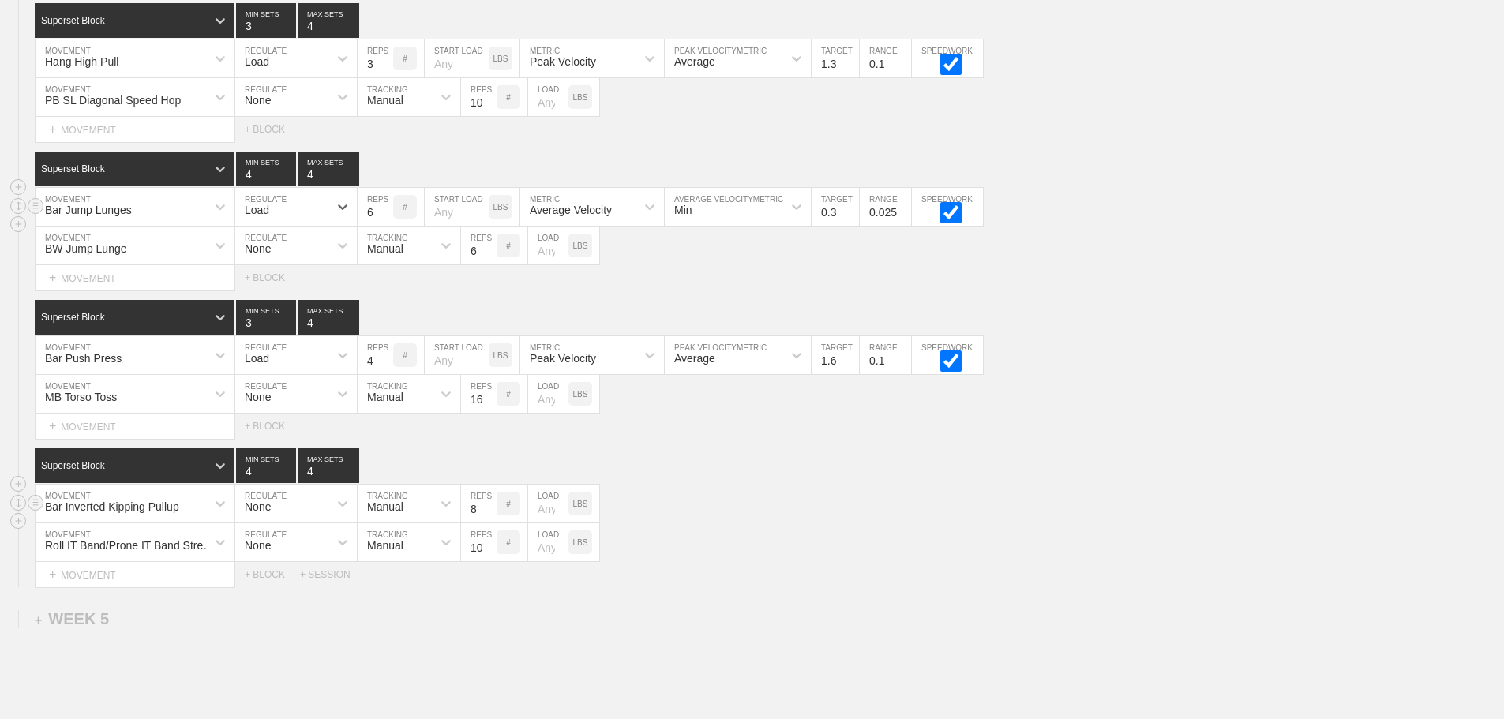
checkbox input "true"
click at [882, 226] on input "0.025" at bounding box center [885, 207] width 51 height 38
type input "1"
click at [826, 226] on input "0.3" at bounding box center [835, 207] width 47 height 38
type input "1.6"
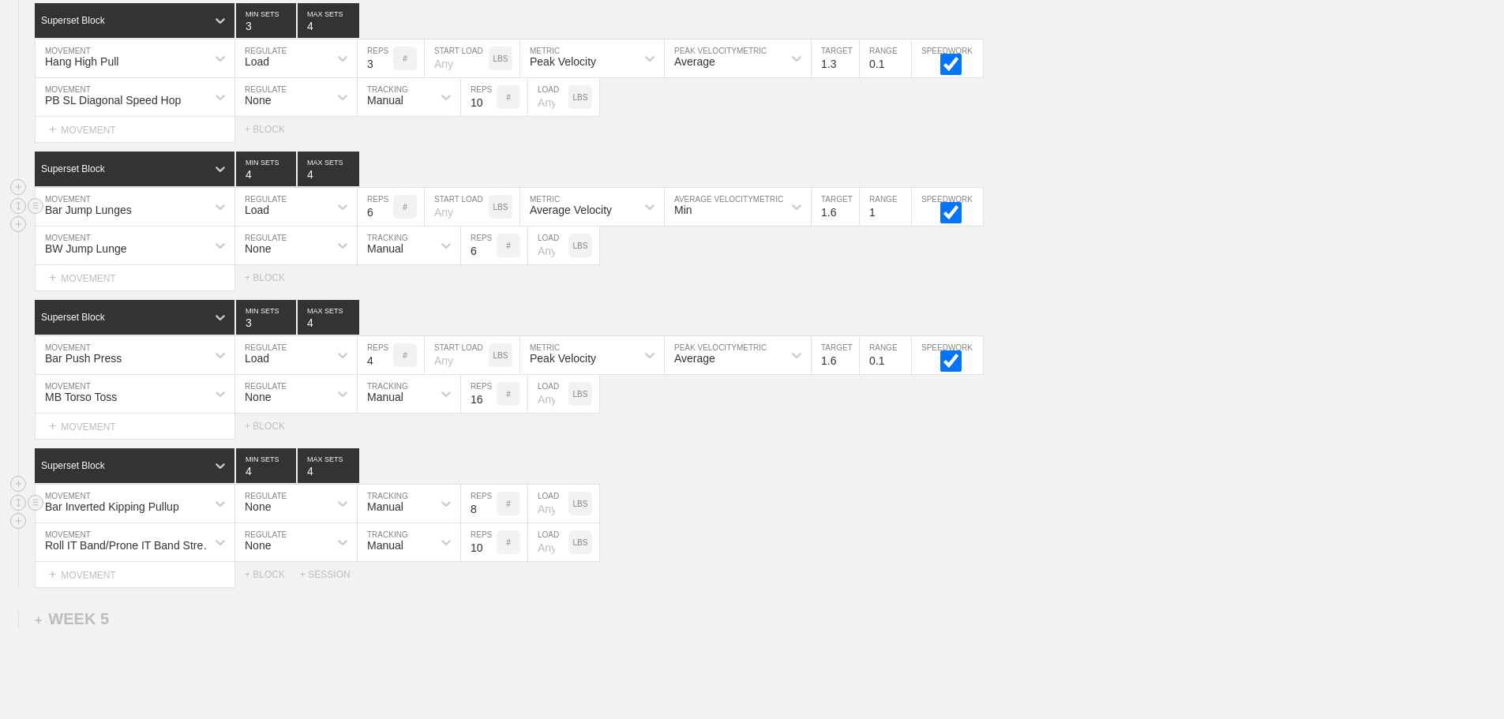
click at [702, 220] on div "Min" at bounding box center [724, 206] width 118 height 27
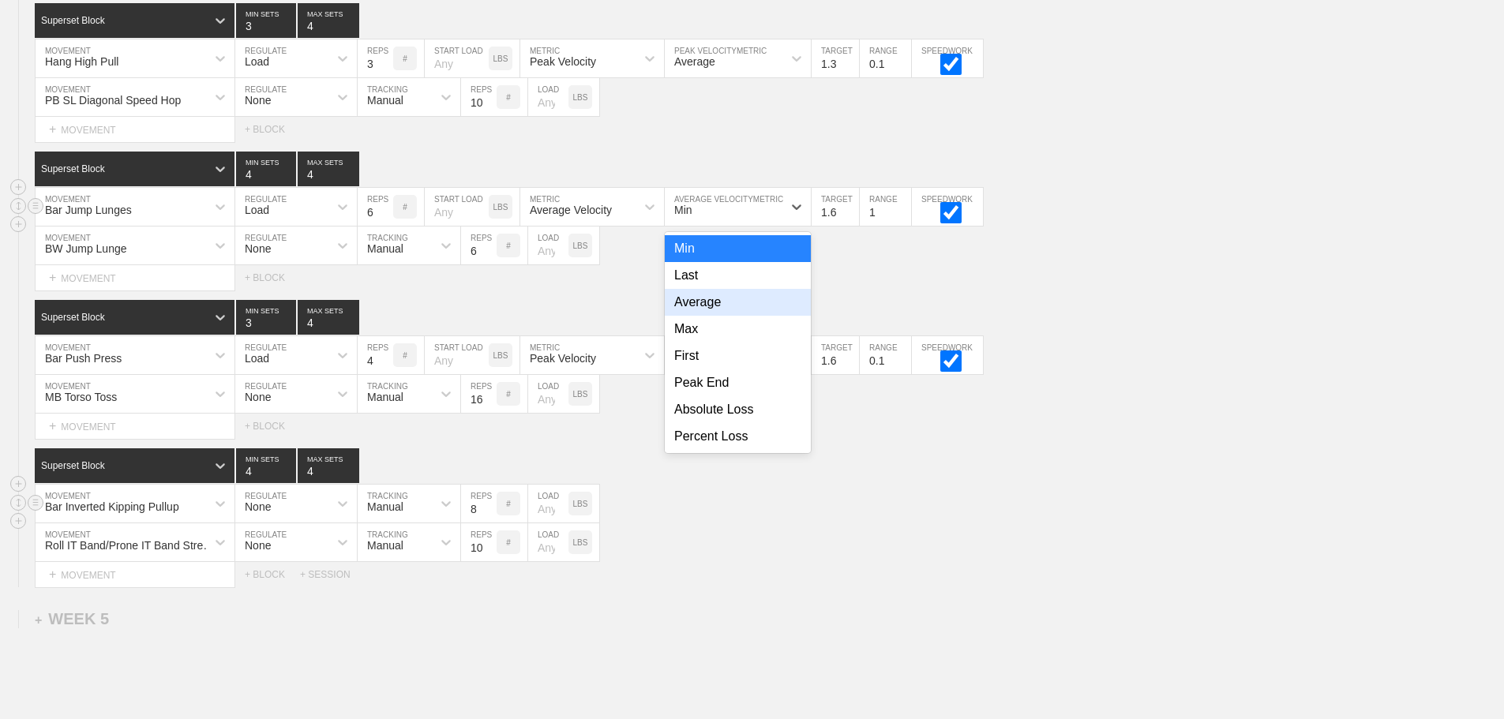
click at [708, 313] on div "Average" at bounding box center [738, 302] width 146 height 27
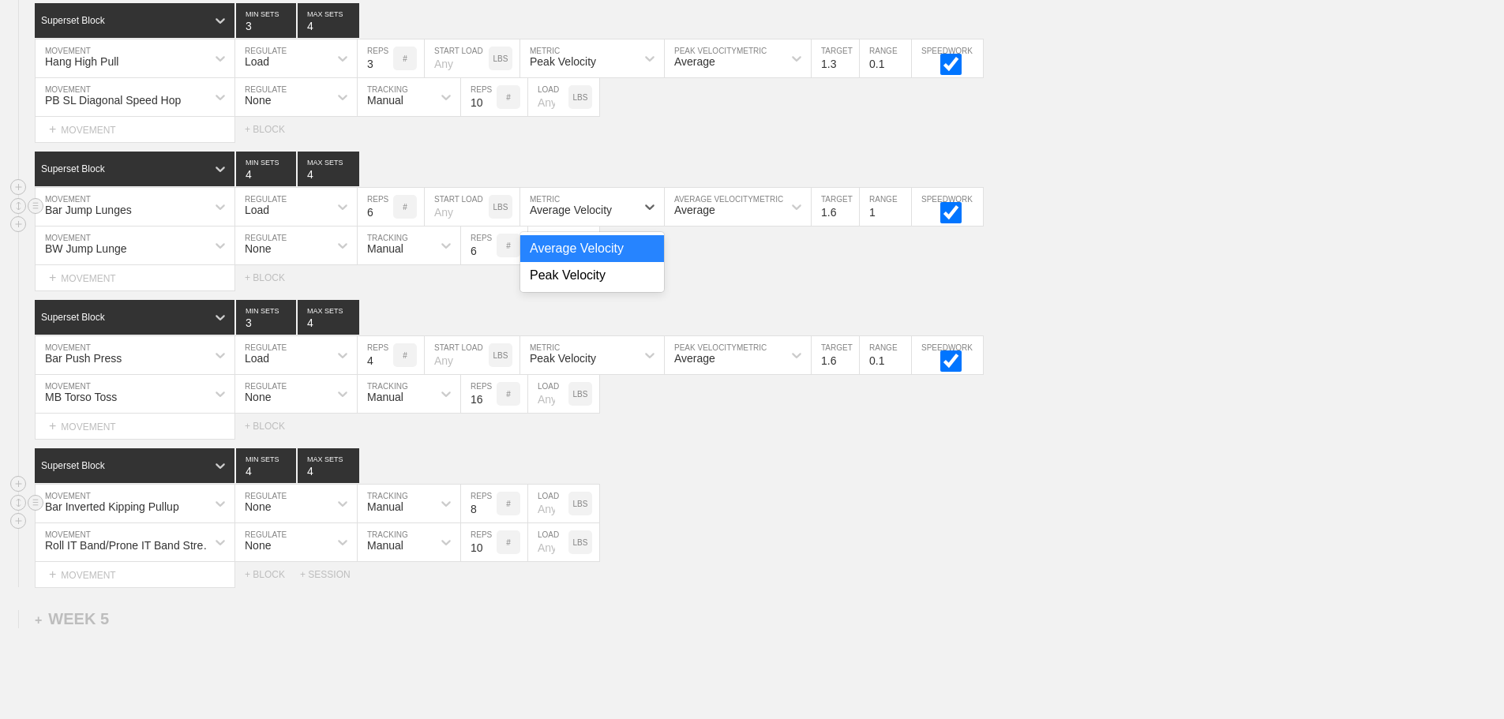
click at [614, 220] on div "Average Velocity" at bounding box center [577, 206] width 115 height 27
click at [603, 283] on div "Peak Velocity" at bounding box center [592, 275] width 144 height 27
click at [250, 185] on input "4" at bounding box center [266, 169] width 60 height 35
type input "3"
click at [1179, 251] on div "BW Jump Lunge MOVEMENT None REGULATE Manual TRACKING 6 REPS # LOAD LBS" at bounding box center [752, 246] width 1504 height 39
